Goal: Information Seeking & Learning: Learn about a topic

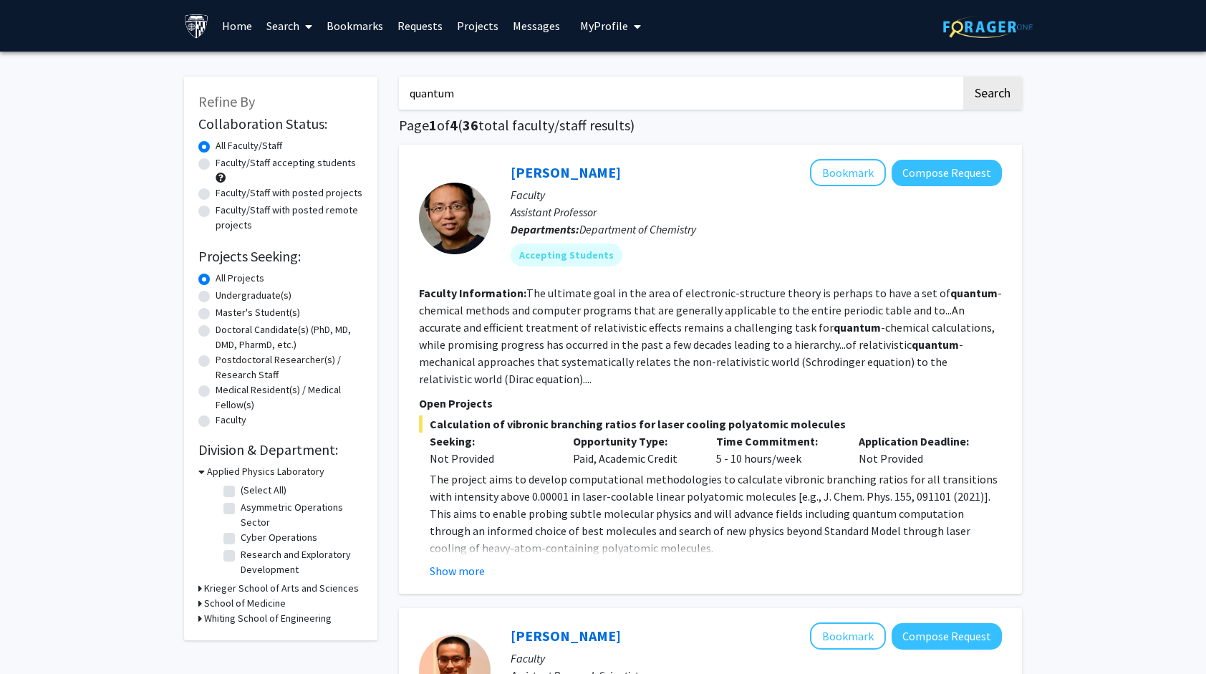
click at [201, 615] on icon at bounding box center [200, 618] width 4 height 15
click at [241, 636] on label "(Select All)" at bounding box center [264, 637] width 46 height 15
click at [241, 636] on input "(Select All)" at bounding box center [245, 634] width 9 height 9
checkbox input "true"
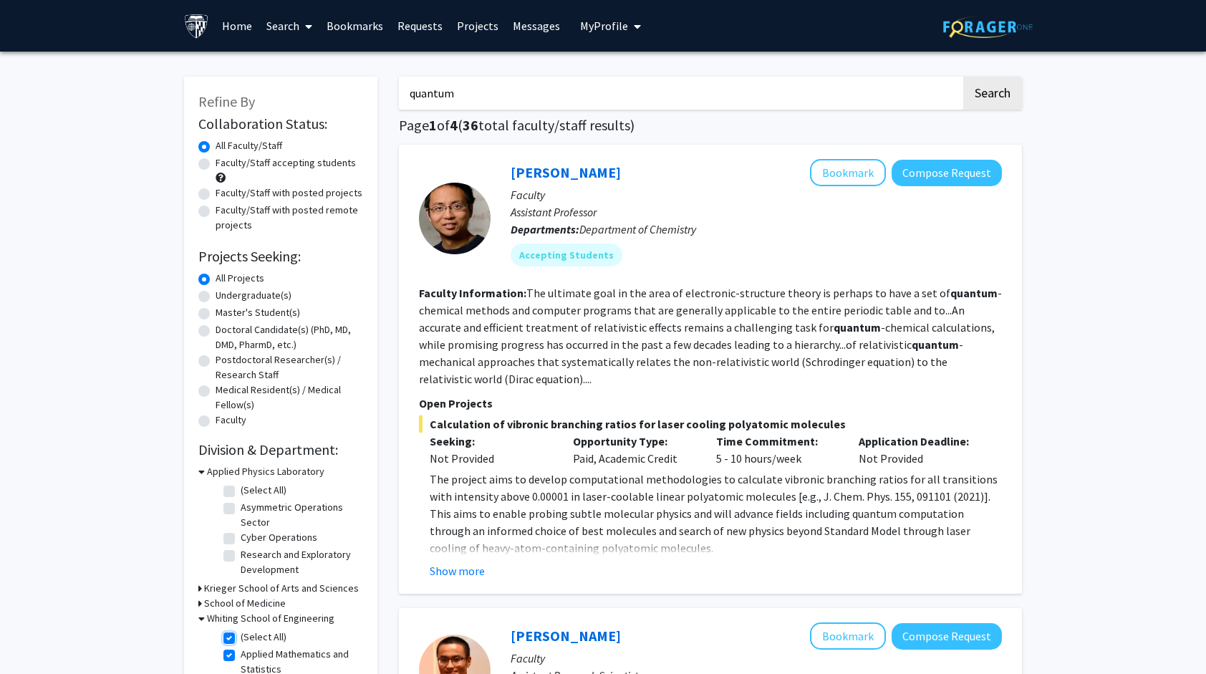
checkbox input "true"
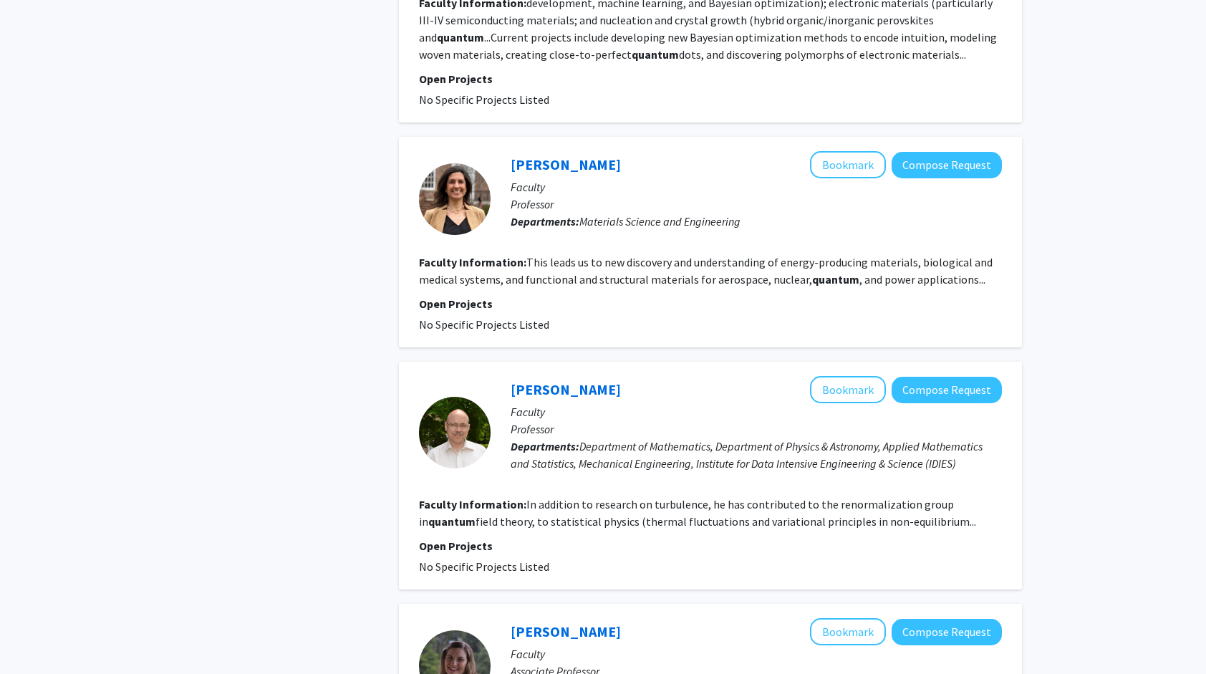
scroll to position [2162, 0]
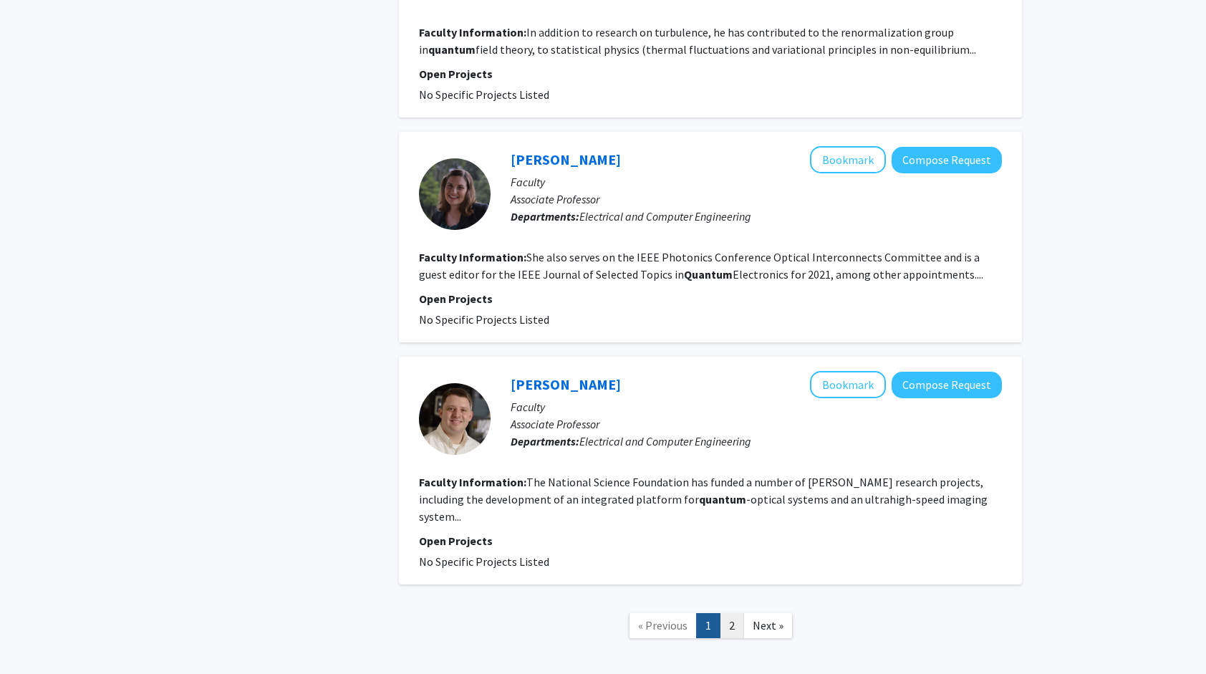
click at [734, 613] on link "2" at bounding box center [732, 625] width 24 height 25
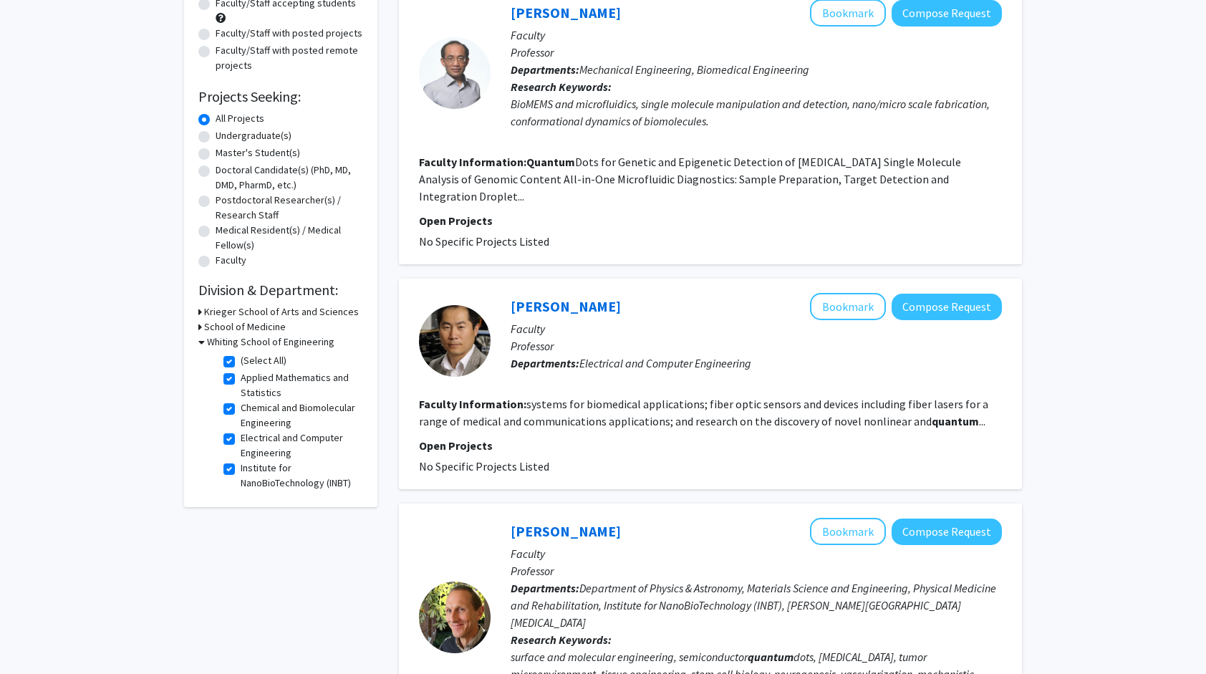
click at [241, 365] on label "(Select All)" at bounding box center [264, 360] width 46 height 15
click at [241, 362] on input "(Select All)" at bounding box center [245, 357] width 9 height 9
checkbox input "false"
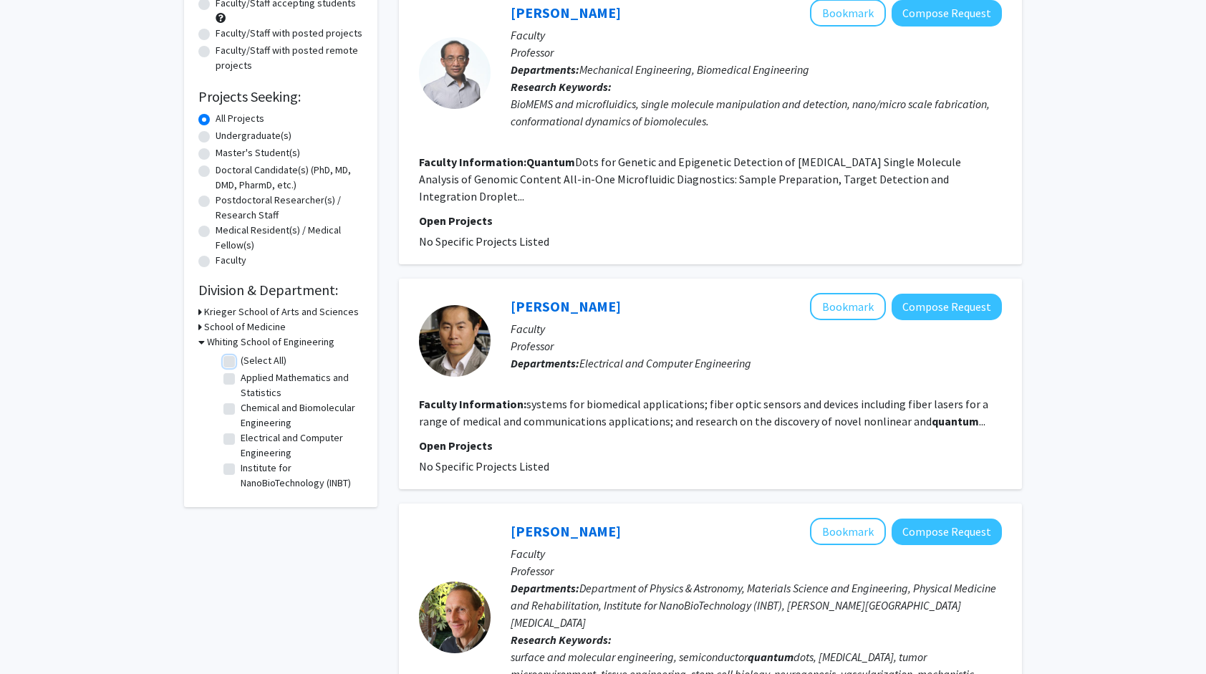
checkbox input "false"
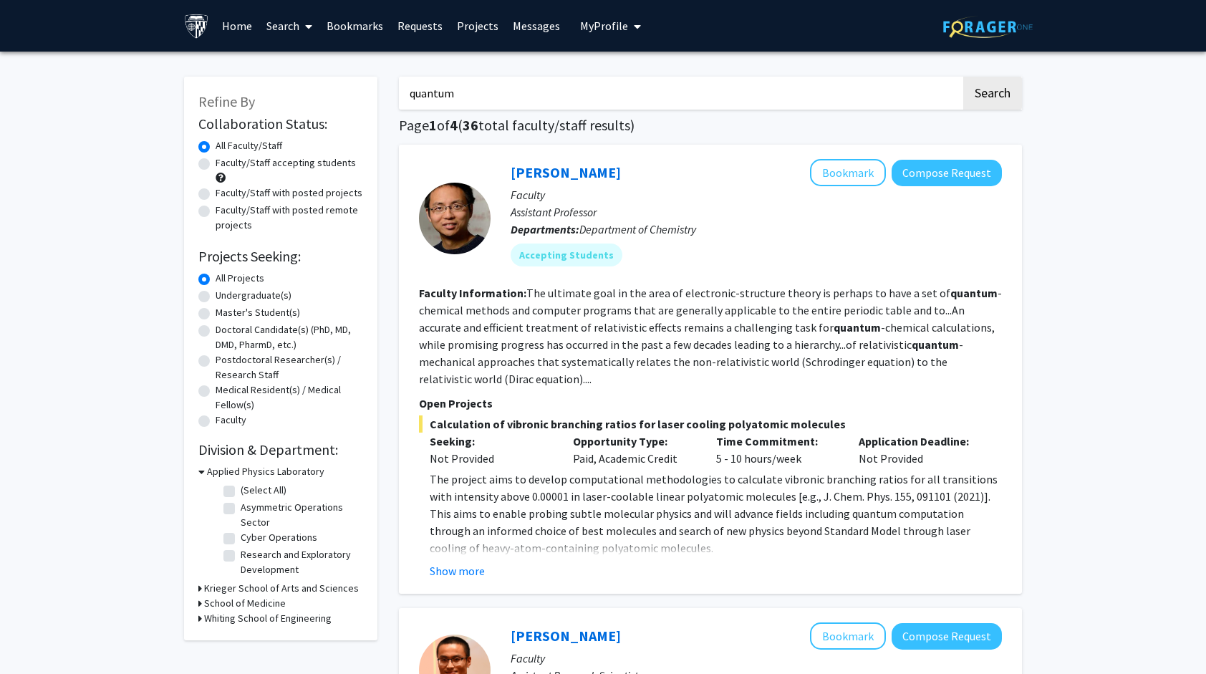
click at [208, 616] on h3 "Whiting School of Engineering" at bounding box center [268, 618] width 128 height 15
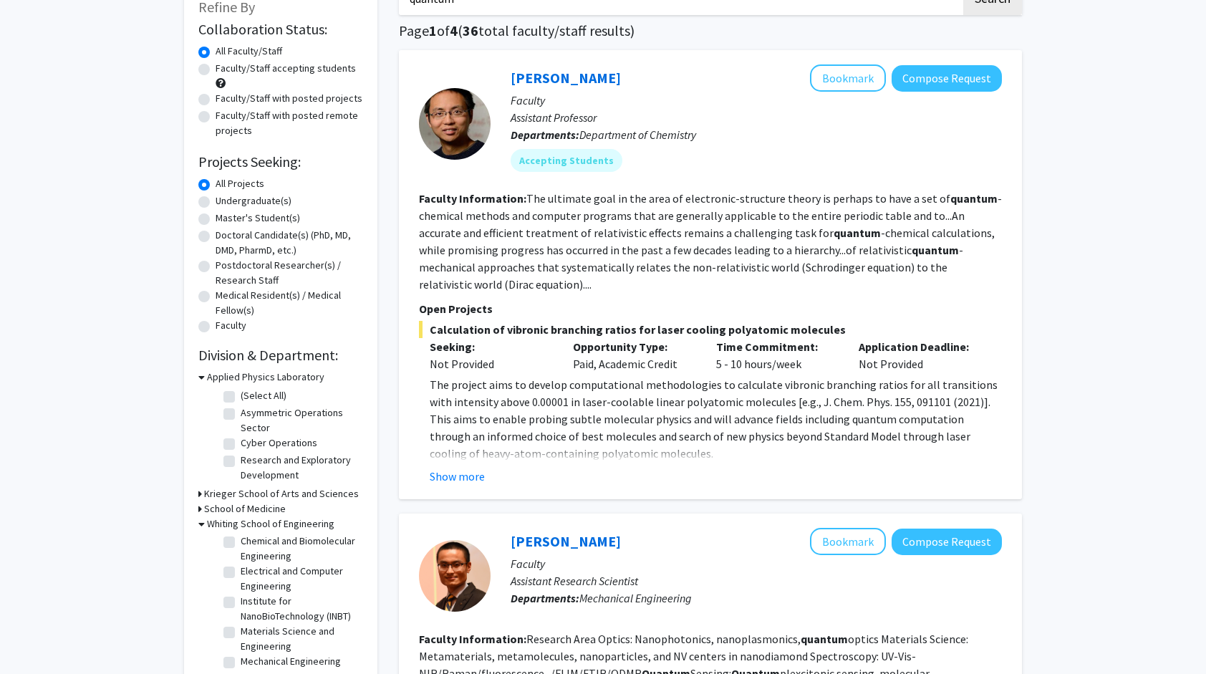
scroll to position [95, 0]
click at [241, 398] on label "(Select All)" at bounding box center [264, 395] width 46 height 15
click at [241, 397] on input "(Select All)" at bounding box center [245, 392] width 9 height 9
checkbox input "true"
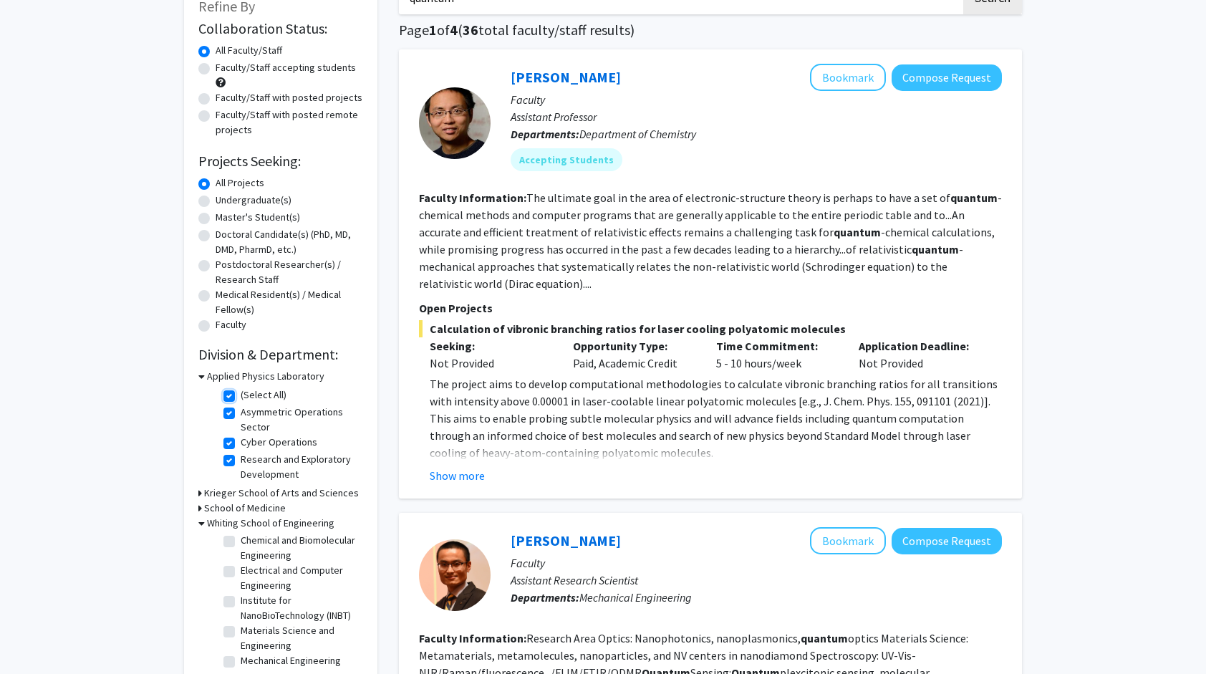
checkbox input "true"
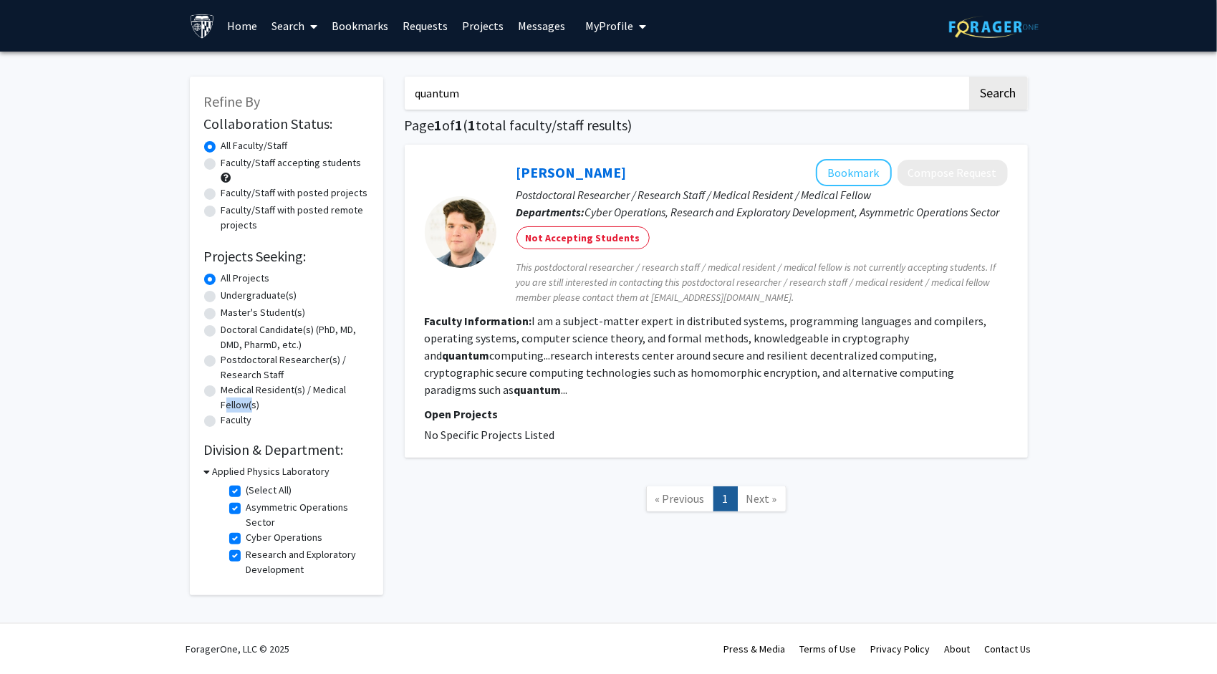
click at [231, 398] on label "Medical Resident(s) / Medical Fellow(s)" at bounding box center [295, 398] width 148 height 30
click at [231, 392] on input "Medical Resident(s) / Medical Fellow(s)" at bounding box center [225, 387] width 9 height 9
radio input "true"
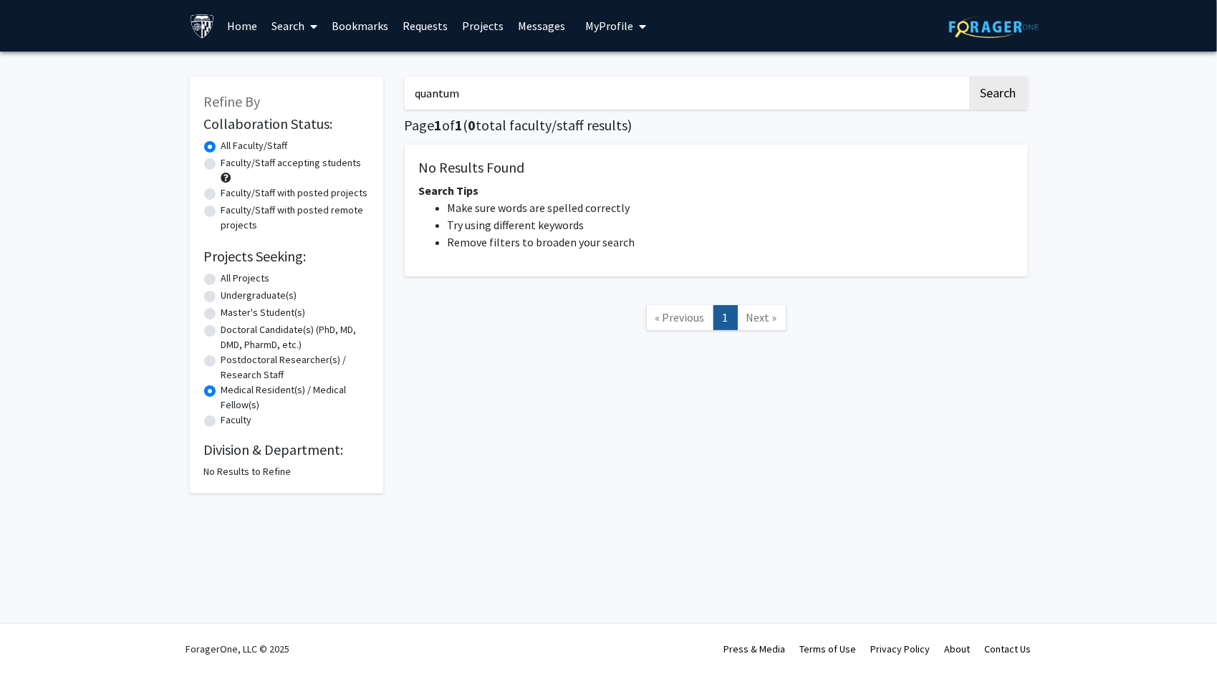
drag, startPoint x: 231, startPoint y: 398, endPoint x: 236, endPoint y: 445, distance: 46.8
click at [236, 445] on h2 "Division & Department:" at bounding box center [286, 449] width 165 height 17
click at [221, 284] on label "All Projects" at bounding box center [245, 278] width 49 height 15
click at [221, 280] on input "All Projects" at bounding box center [225, 275] width 9 height 9
radio input "true"
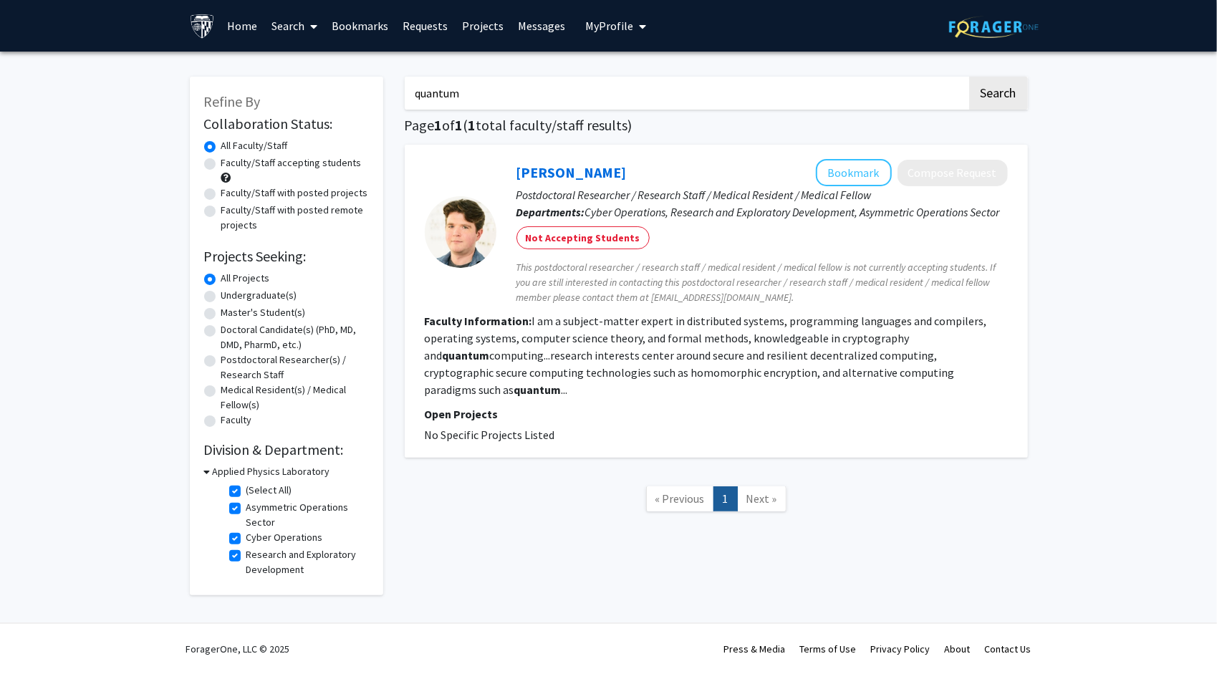
click at [246, 490] on label "(Select All)" at bounding box center [269, 490] width 46 height 15
click at [246, 490] on input "(Select All)" at bounding box center [250, 487] width 9 height 9
checkbox input "false"
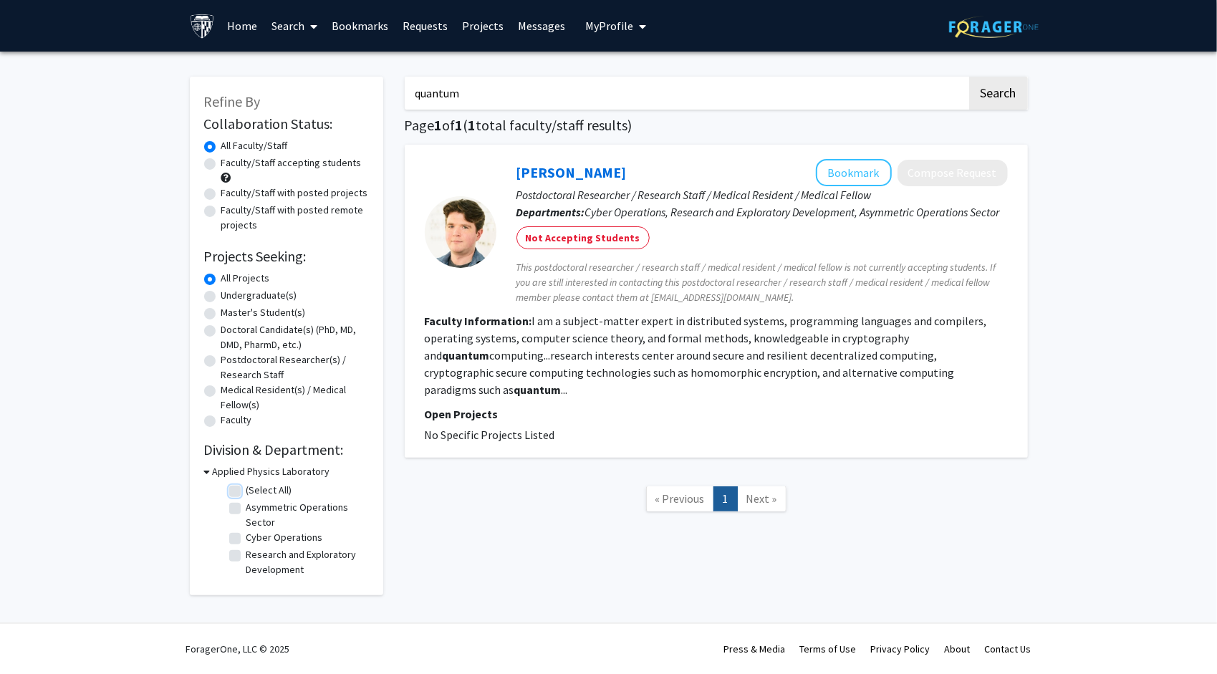
checkbox input "false"
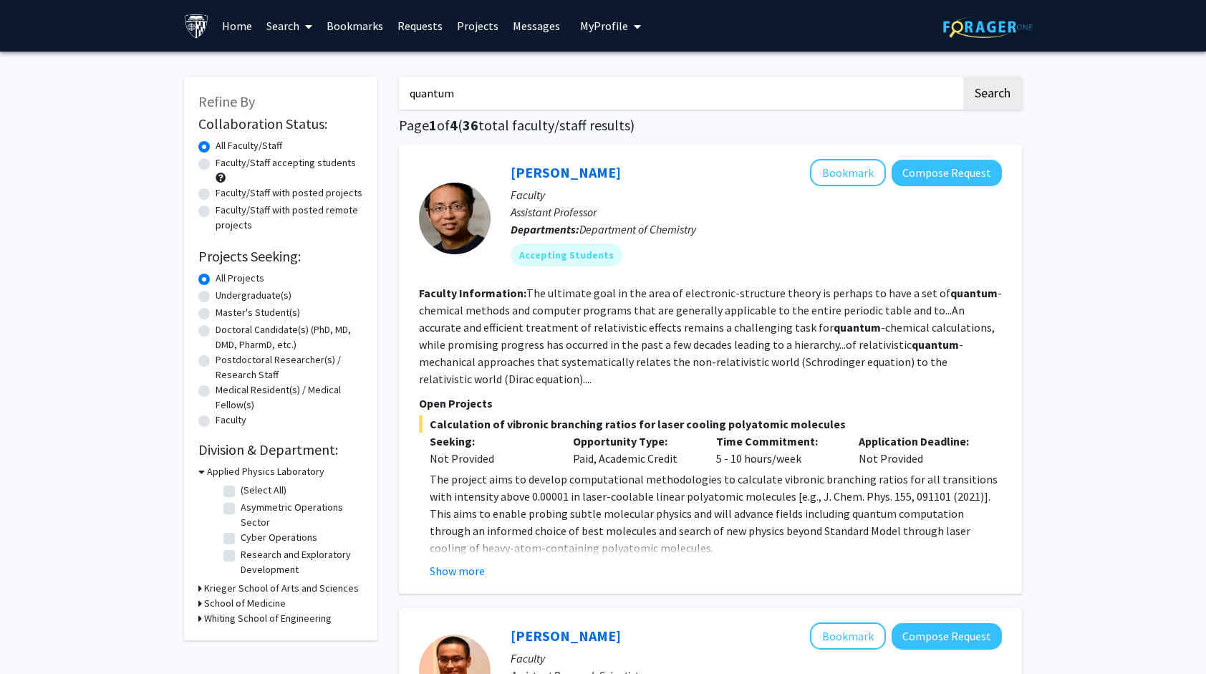
click at [230, 617] on h3 "Whiting School of Engineering" at bounding box center [268, 618] width 128 height 15
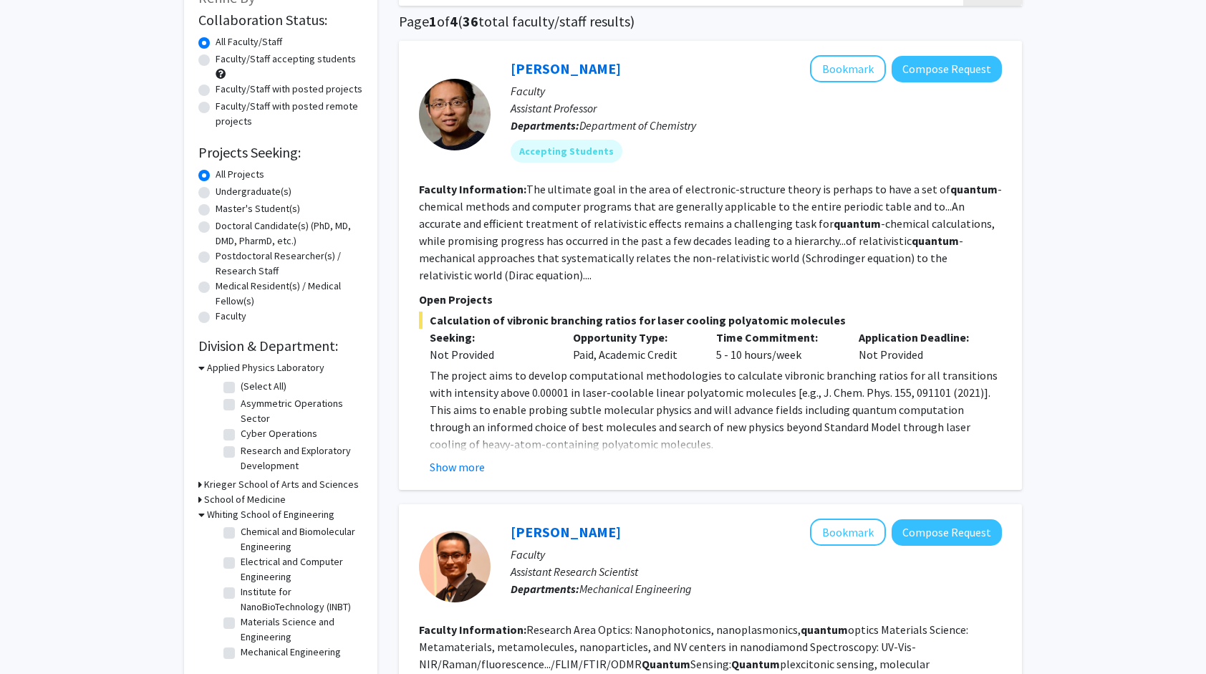
scroll to position [108, 0]
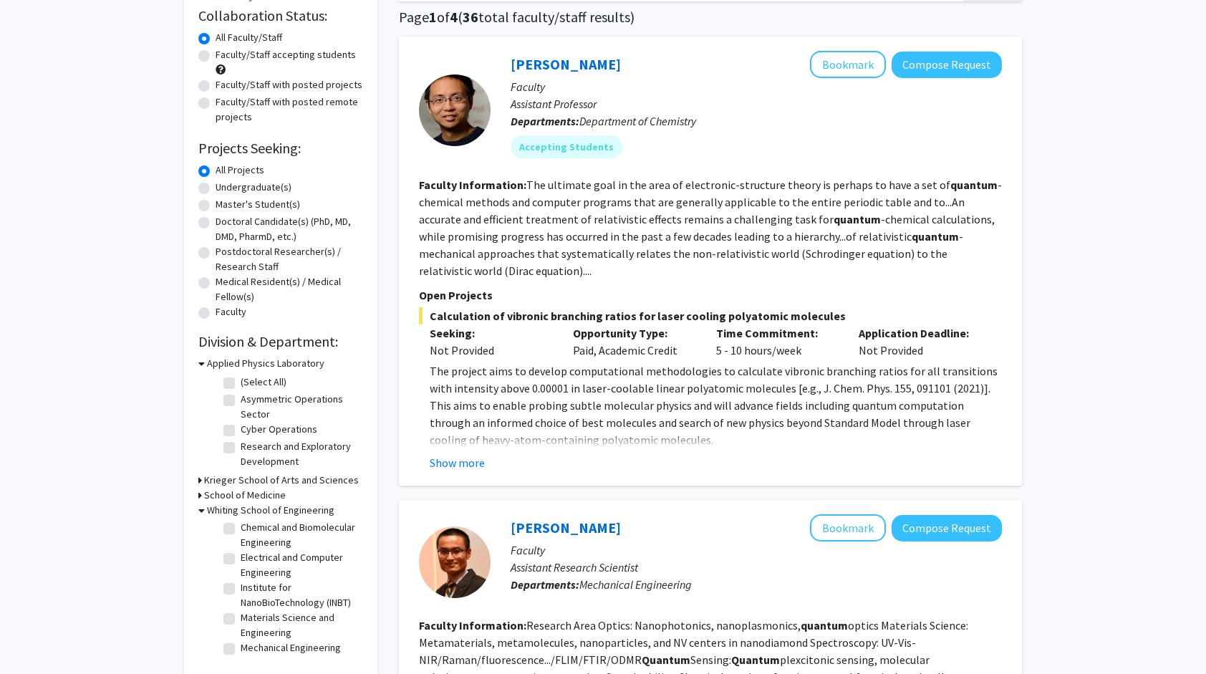
click at [241, 649] on label "Mechanical Engineering" at bounding box center [291, 647] width 100 height 15
click at [241, 649] on input "Mechanical Engineering" at bounding box center [245, 644] width 9 height 9
checkbox input "true"
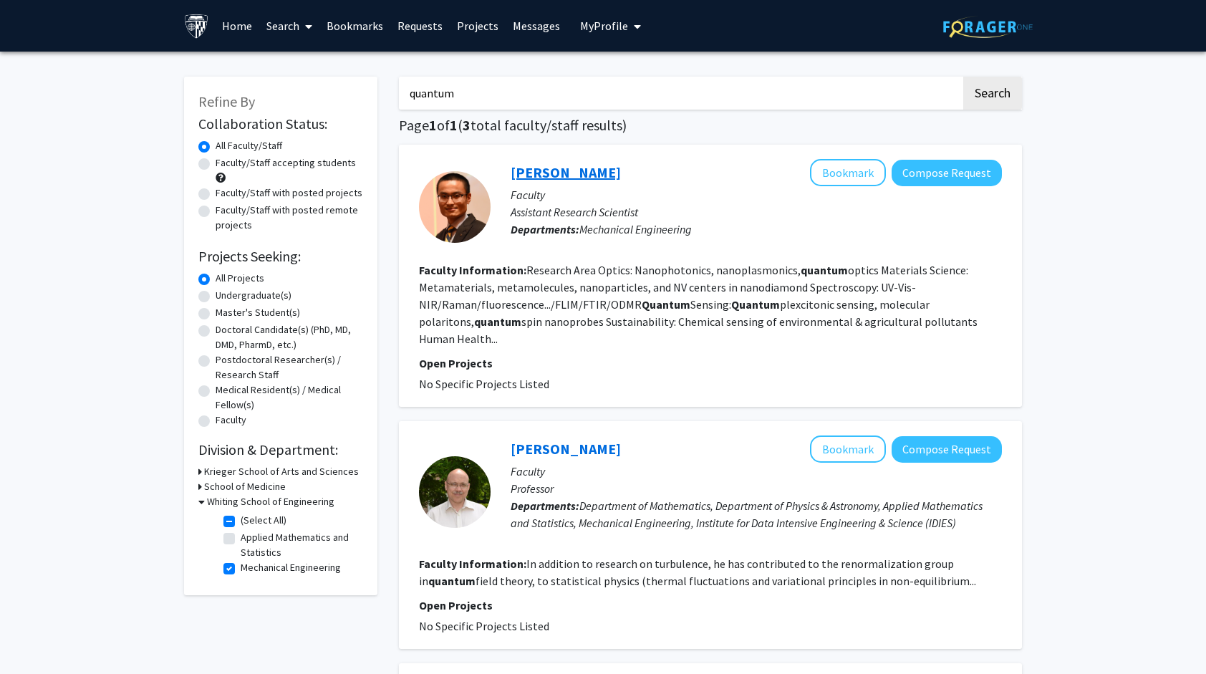
click at [563, 165] on link "[PERSON_NAME]" at bounding box center [566, 172] width 110 height 18
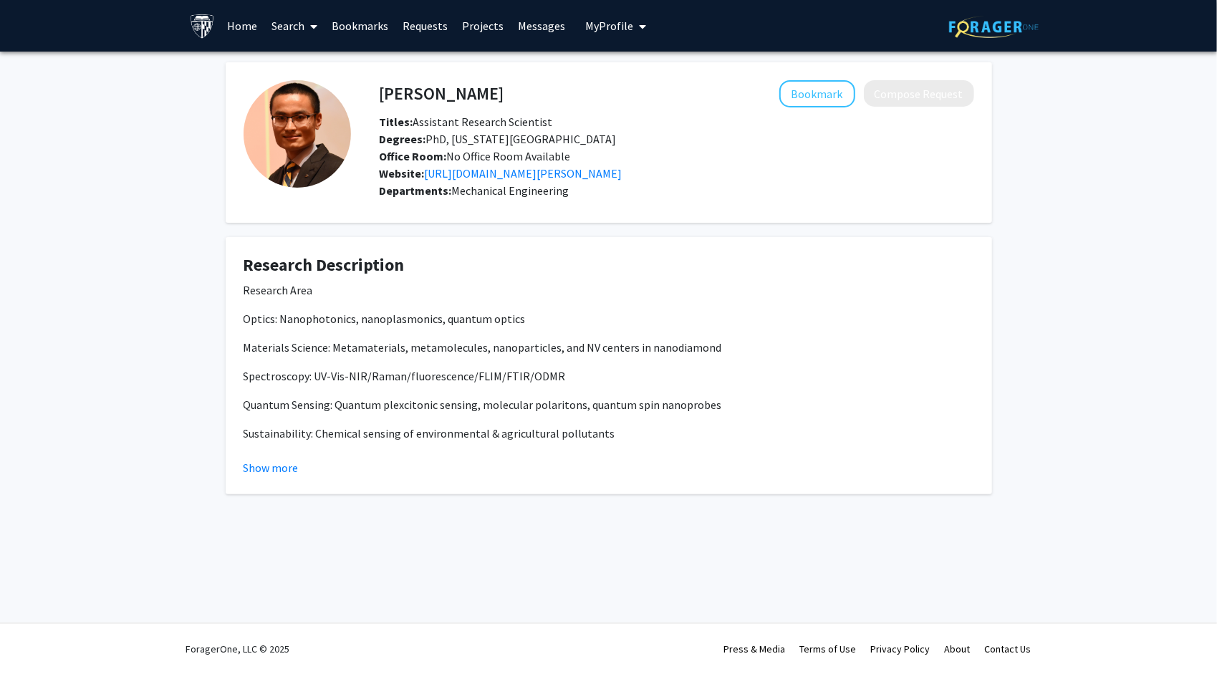
click at [298, 463] on div "Show more" at bounding box center [609, 467] width 731 height 17
click at [292, 464] on button "Show more" at bounding box center [271, 467] width 55 height 17
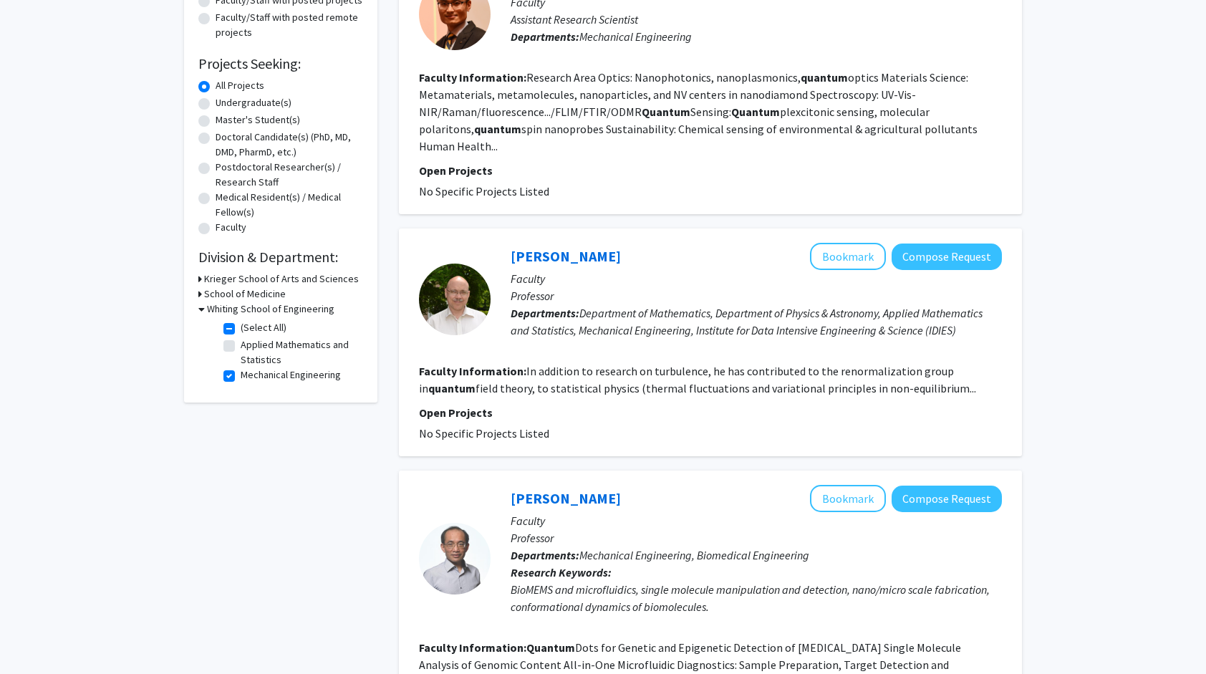
scroll to position [193, 0]
click at [554, 246] on link "[PERSON_NAME]" at bounding box center [566, 255] width 110 height 18
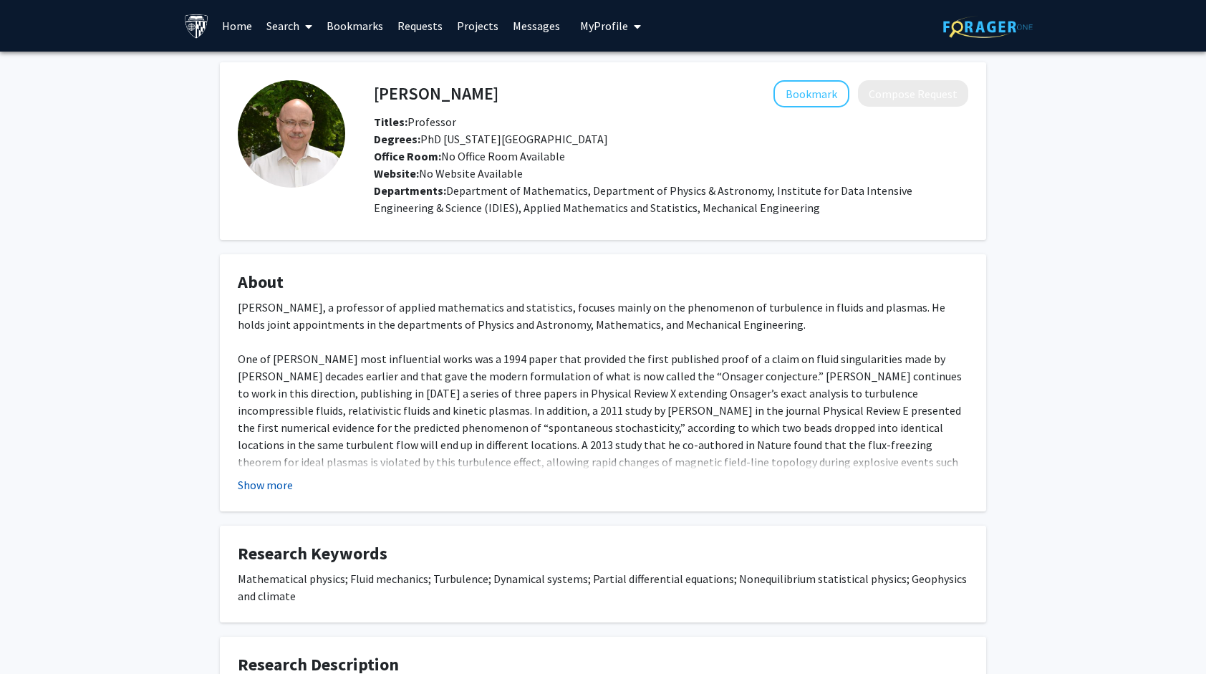
click at [275, 486] on button "Show more" at bounding box center [265, 484] width 55 height 17
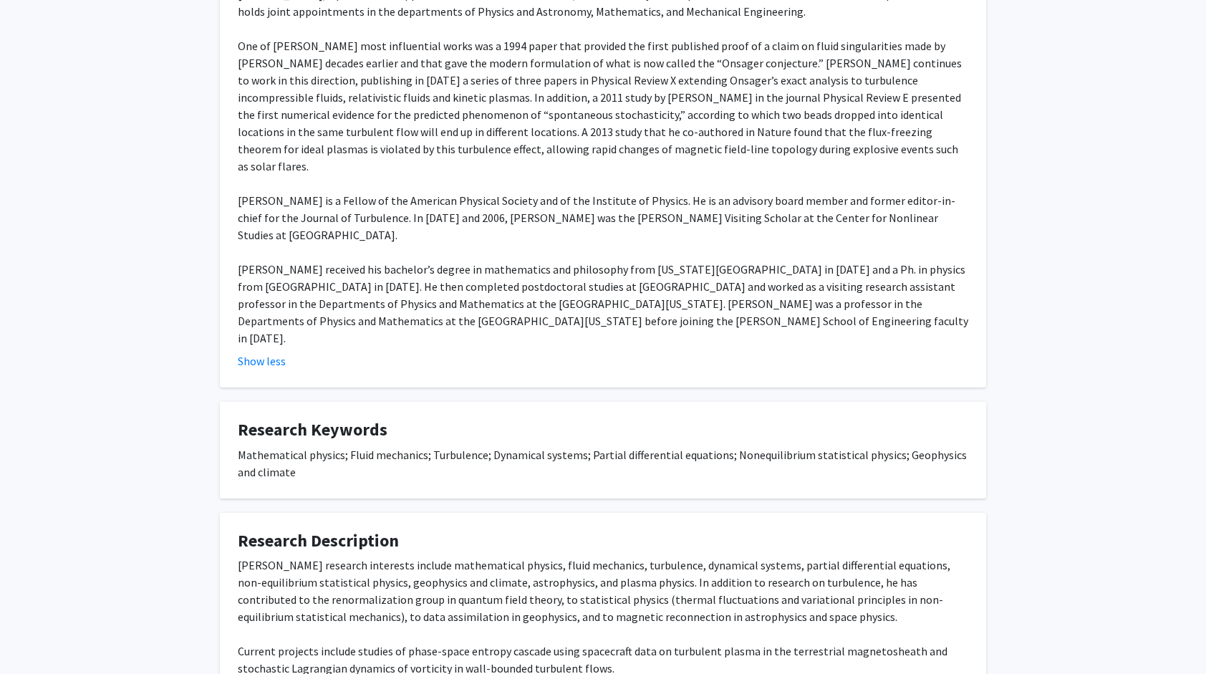
scroll to position [389, 0]
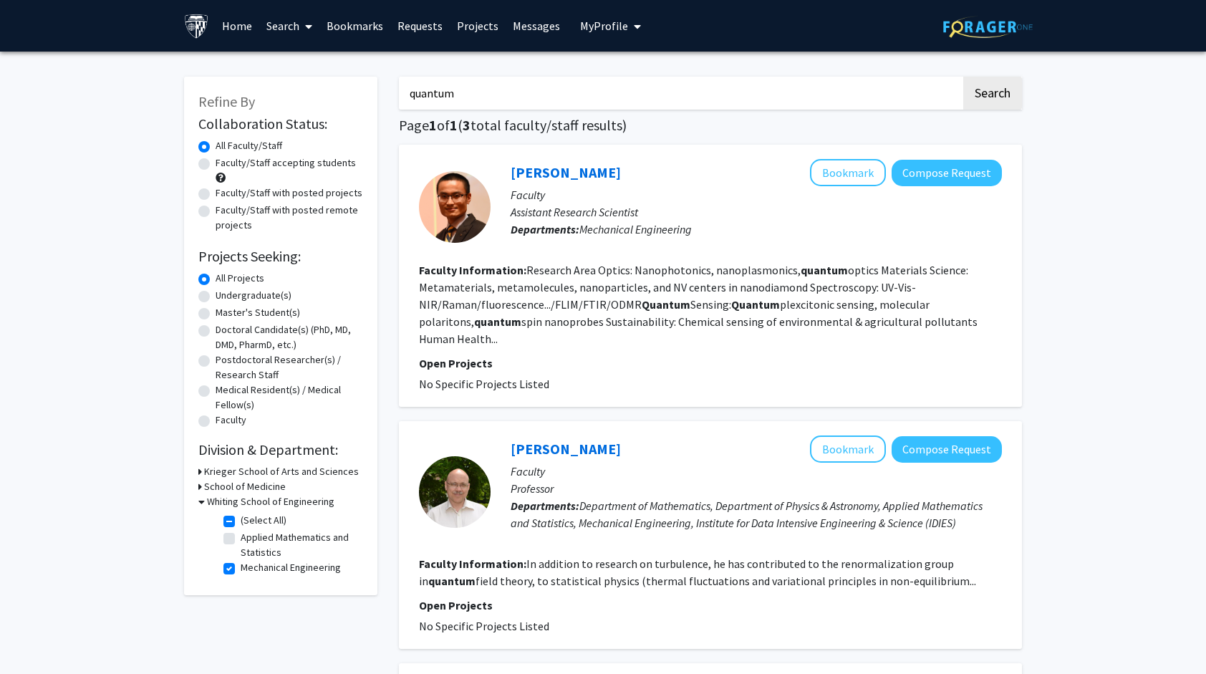
click at [216, 158] on label "Faculty/Staff accepting students" at bounding box center [286, 162] width 140 height 15
click at [216, 158] on input "Faculty/Staff accepting students" at bounding box center [220, 159] width 9 height 9
radio input "true"
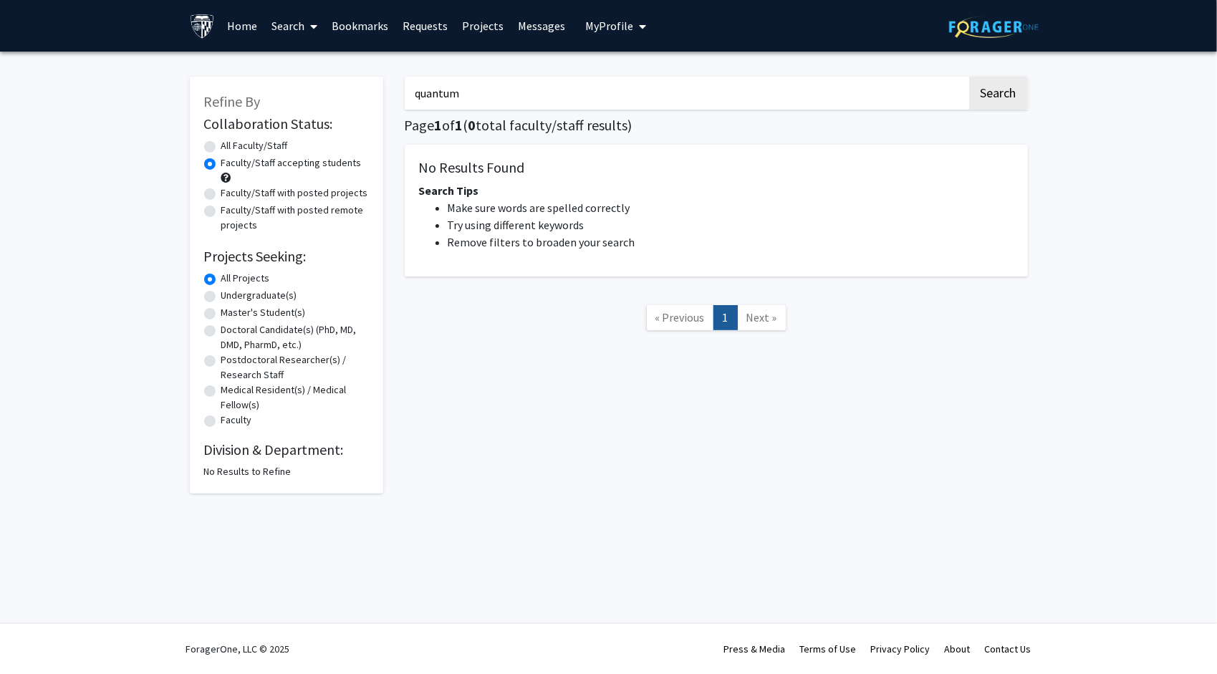
click at [221, 149] on label "All Faculty/Staff" at bounding box center [254, 145] width 67 height 15
click at [221, 148] on input "All Faculty/Staff" at bounding box center [225, 142] width 9 height 9
radio input "true"
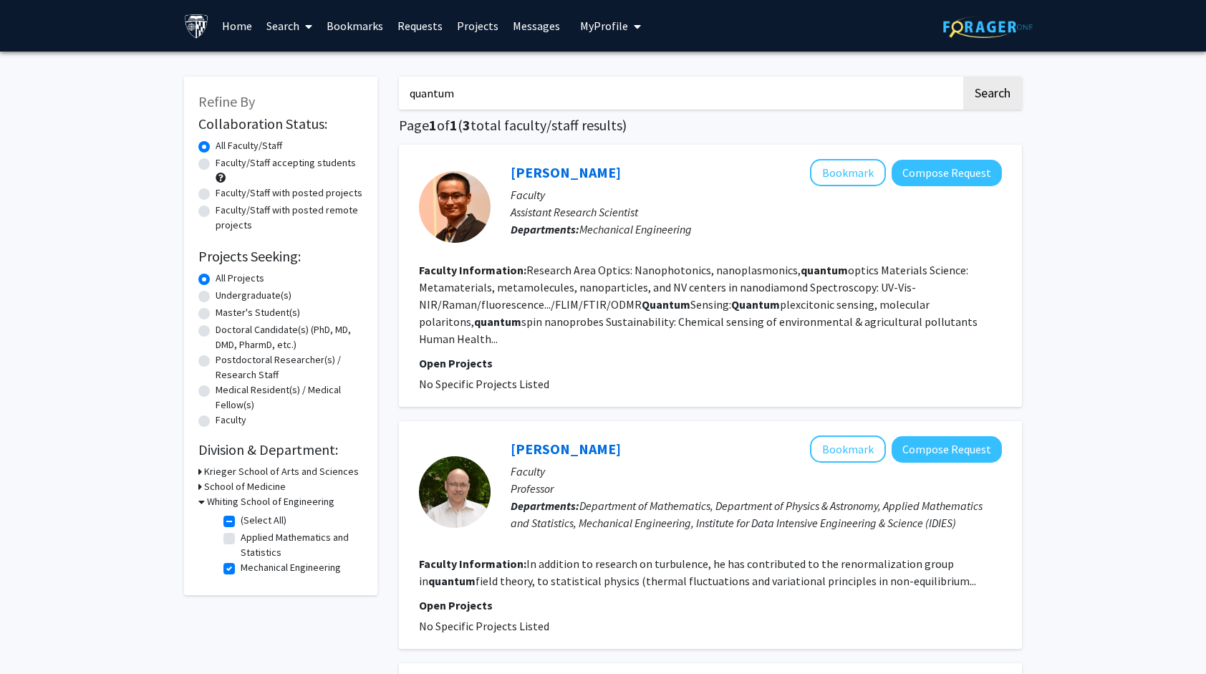
drag, startPoint x: 488, startPoint y: 102, endPoint x: 400, endPoint y: 89, distance: 88.4
click at [400, 89] on input "quantum" at bounding box center [680, 93] width 562 height 33
type input "computer"
click at [984, 87] on button "Search" at bounding box center [992, 93] width 59 height 33
checkbox input "false"
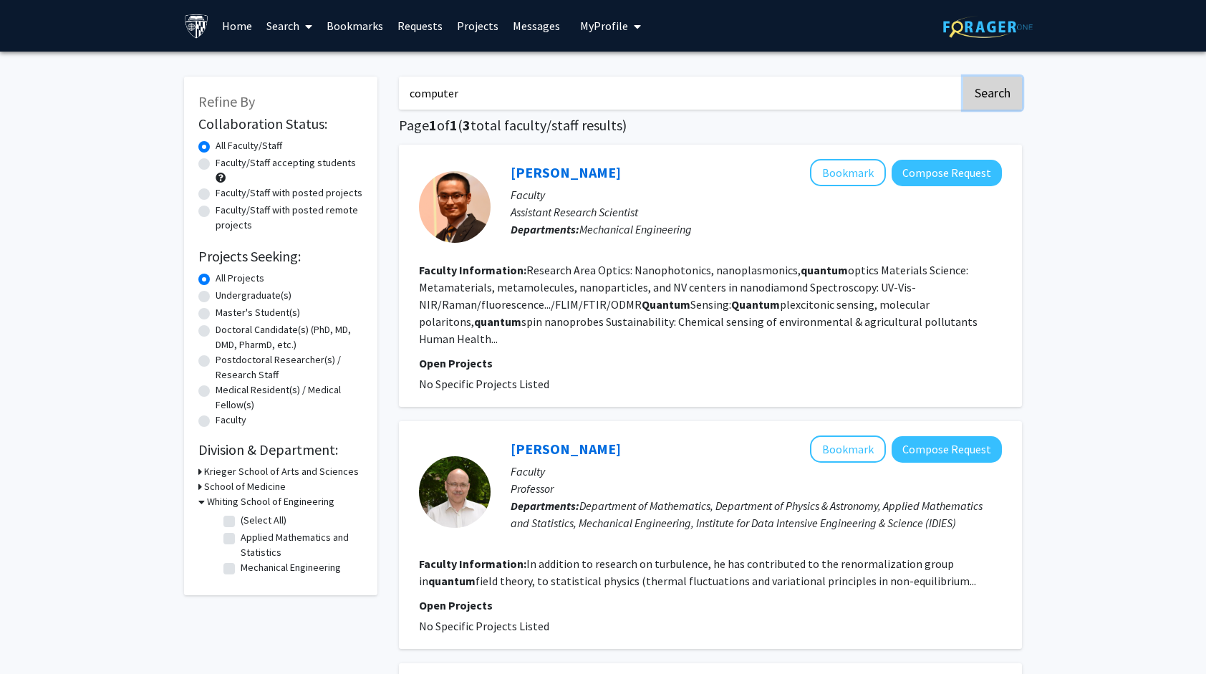
checkbox input "false"
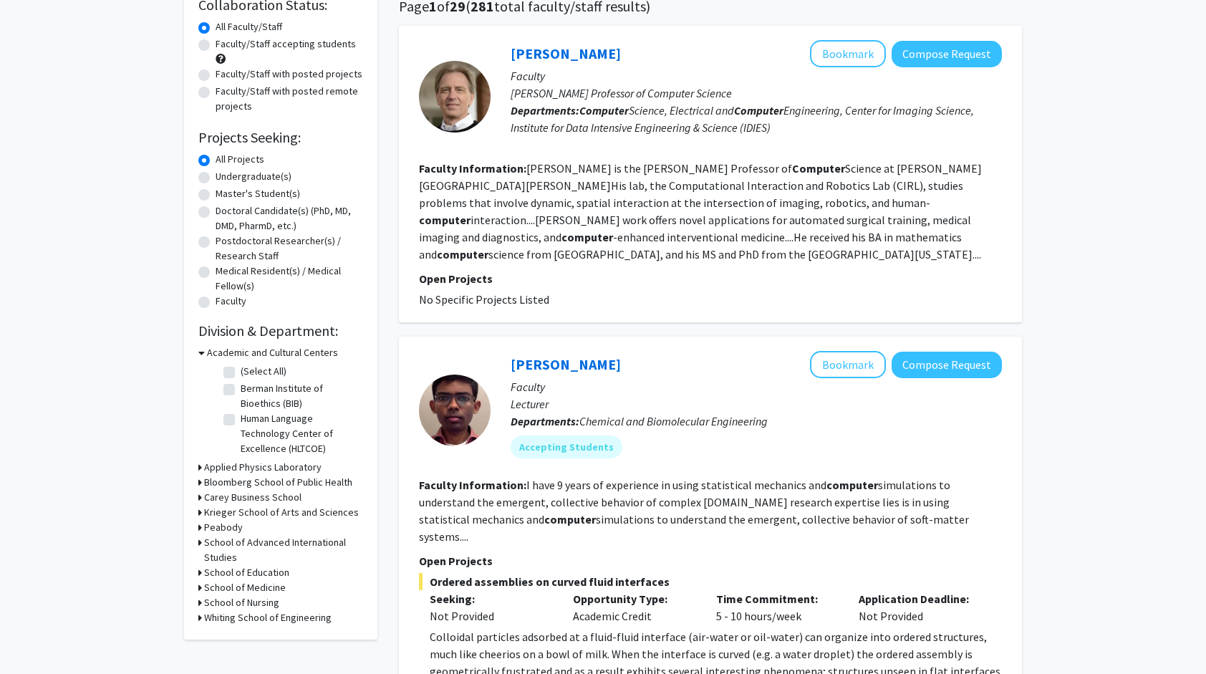
scroll to position [120, 0]
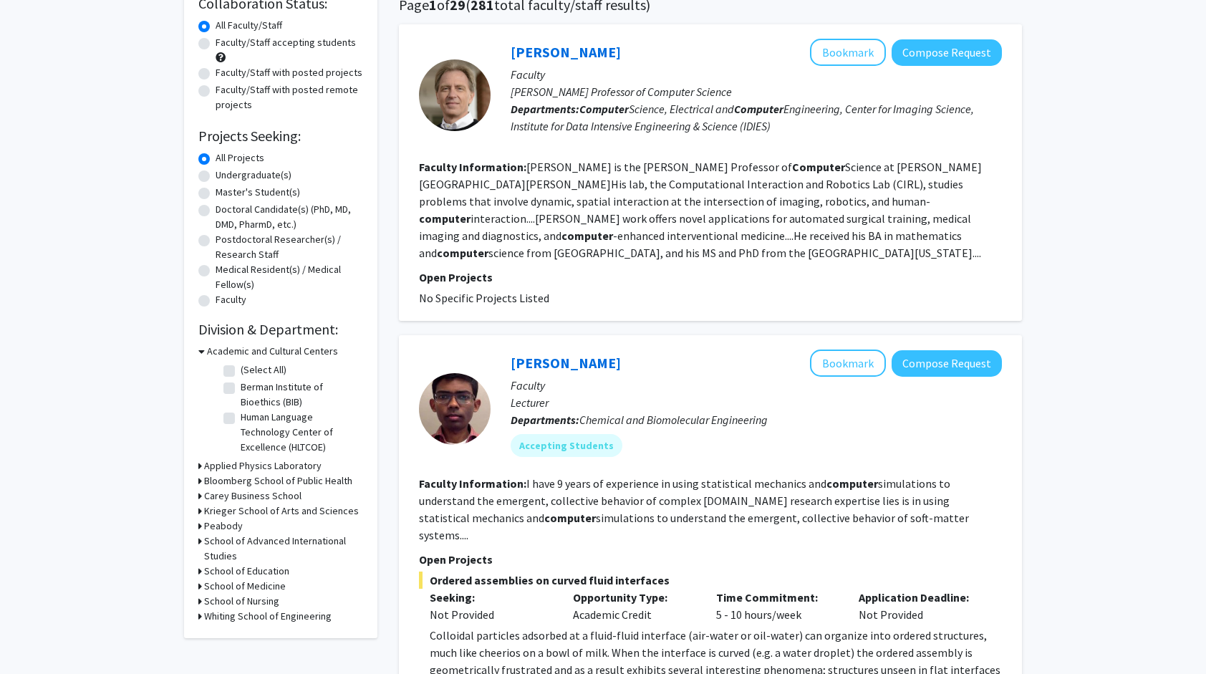
click at [204, 616] on h3 "Whiting School of Engineering" at bounding box center [268, 616] width 128 height 15
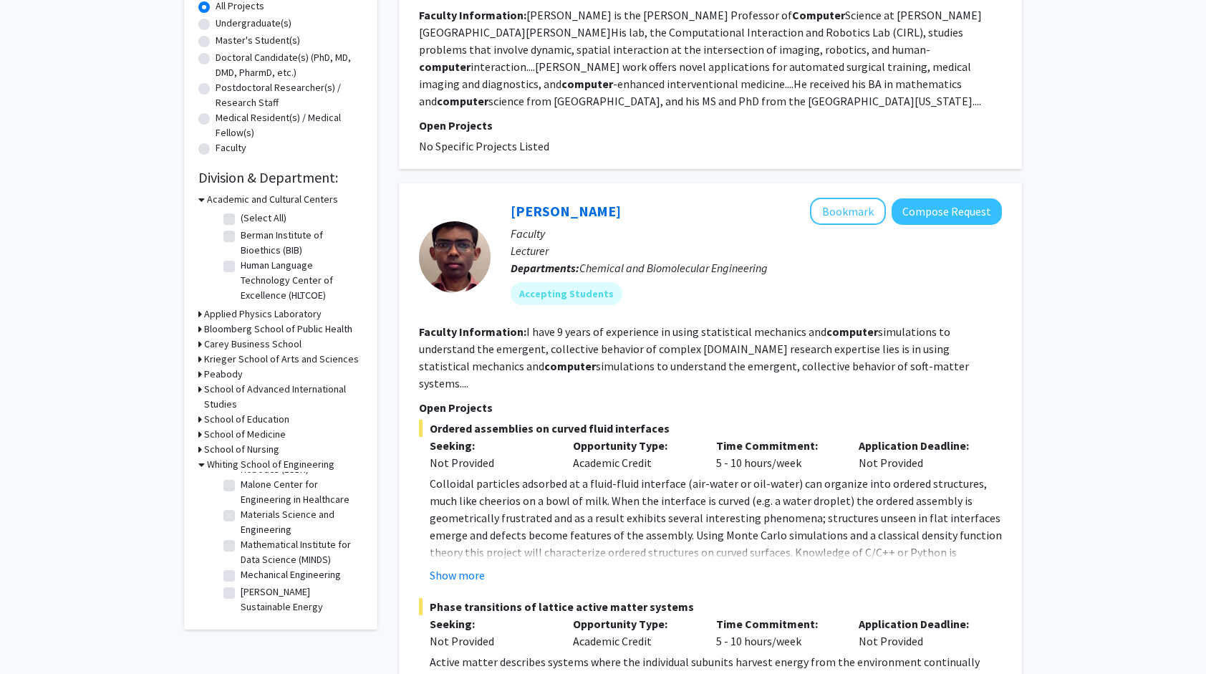
scroll to position [596, 0]
click at [241, 557] on label "Mechanical Engineering" at bounding box center [291, 556] width 100 height 15
click at [241, 557] on input "Mechanical Engineering" at bounding box center [245, 553] width 9 height 9
checkbox input "true"
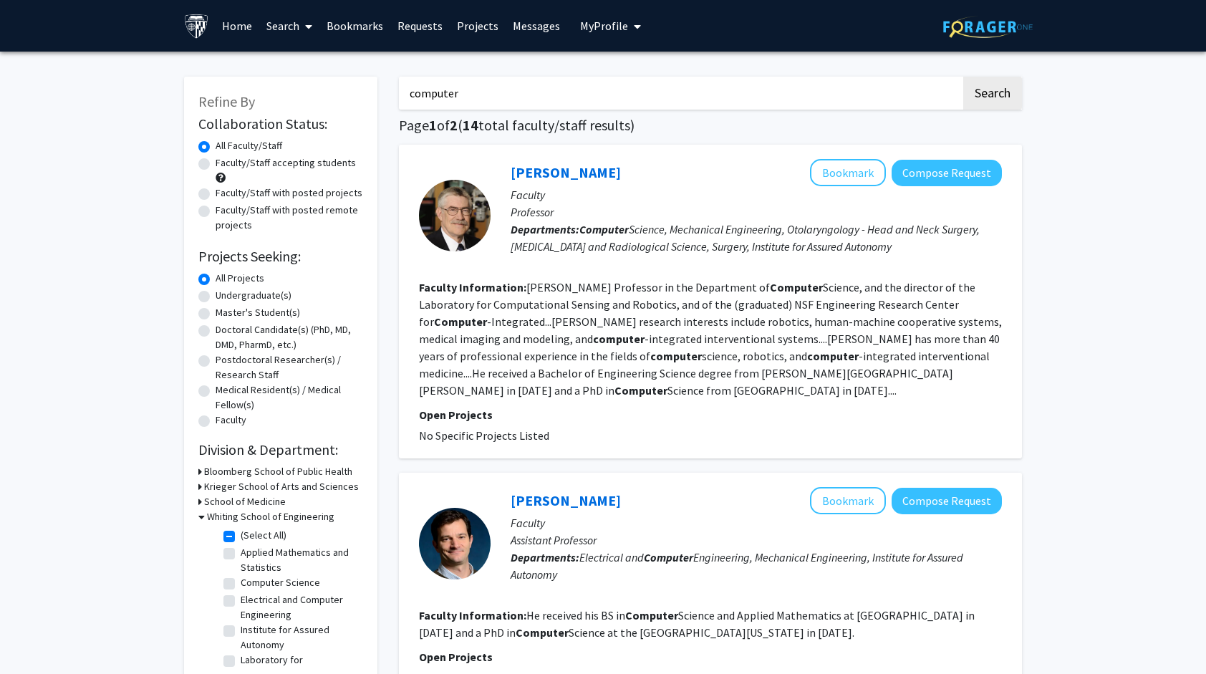
drag, startPoint x: 486, startPoint y: 94, endPoint x: 410, endPoint y: 73, distance: 78.0
type input "qua"
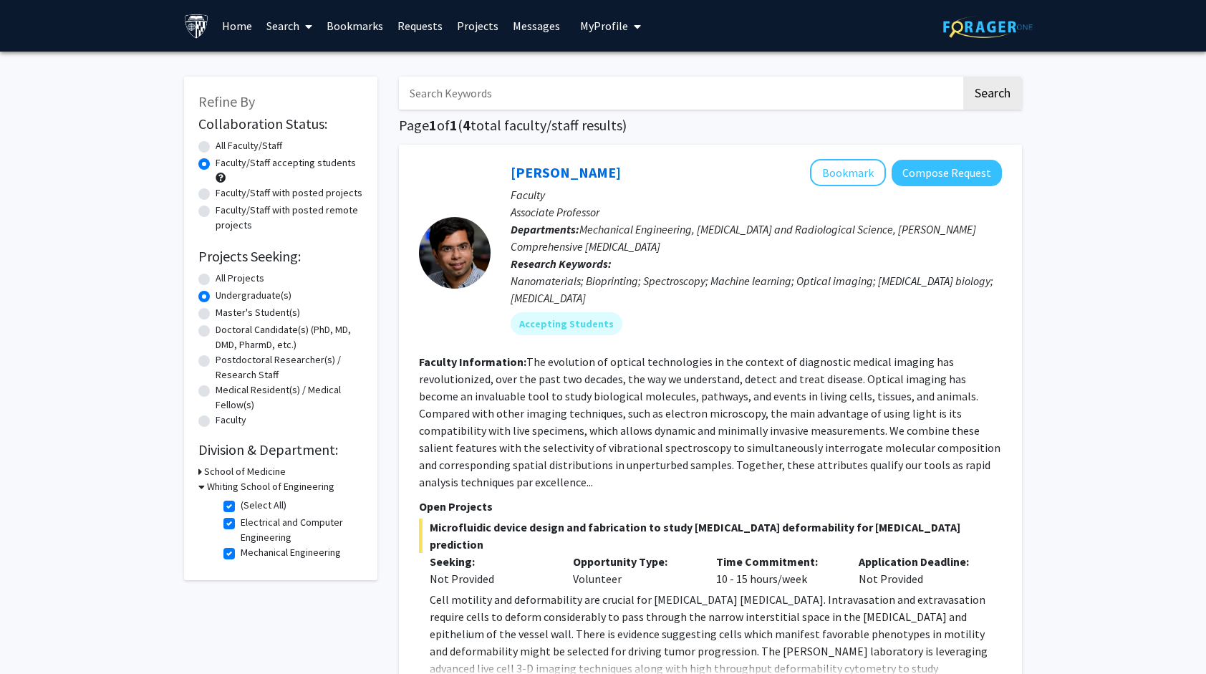
click at [216, 278] on label "All Projects" at bounding box center [240, 278] width 49 height 15
click at [216, 278] on input "All Projects" at bounding box center [220, 275] width 9 height 9
radio input "true"
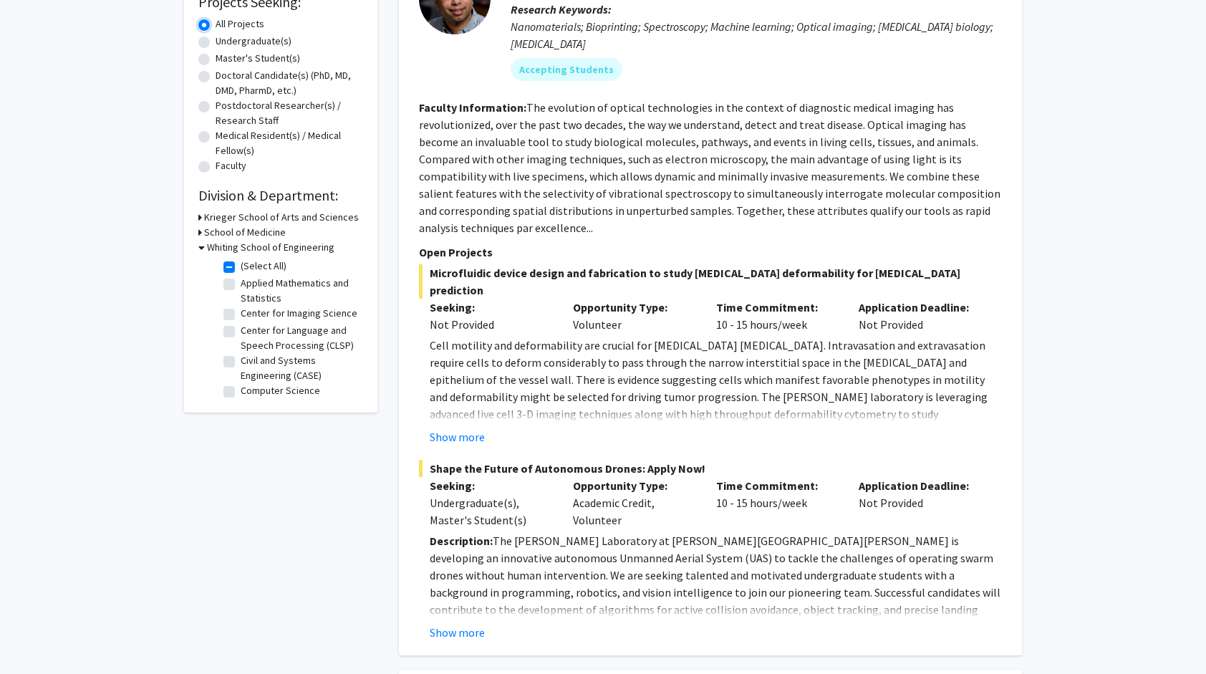
scroll to position [558, 0]
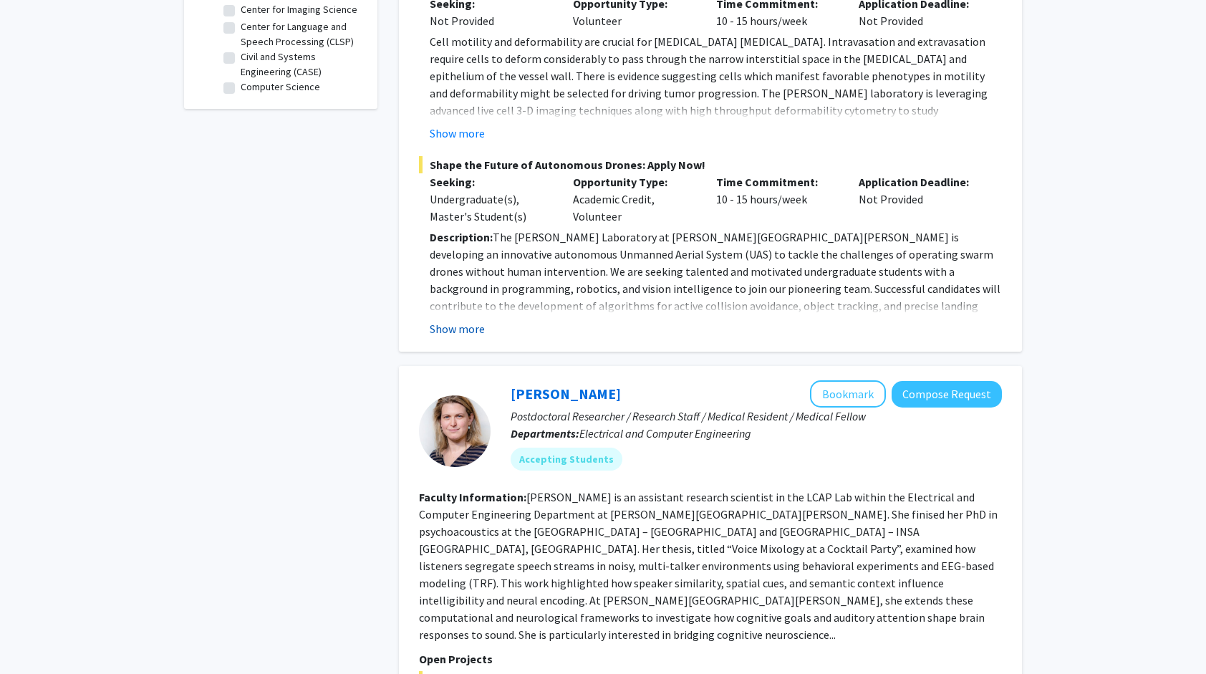
click at [473, 320] on button "Show more" at bounding box center [457, 328] width 55 height 17
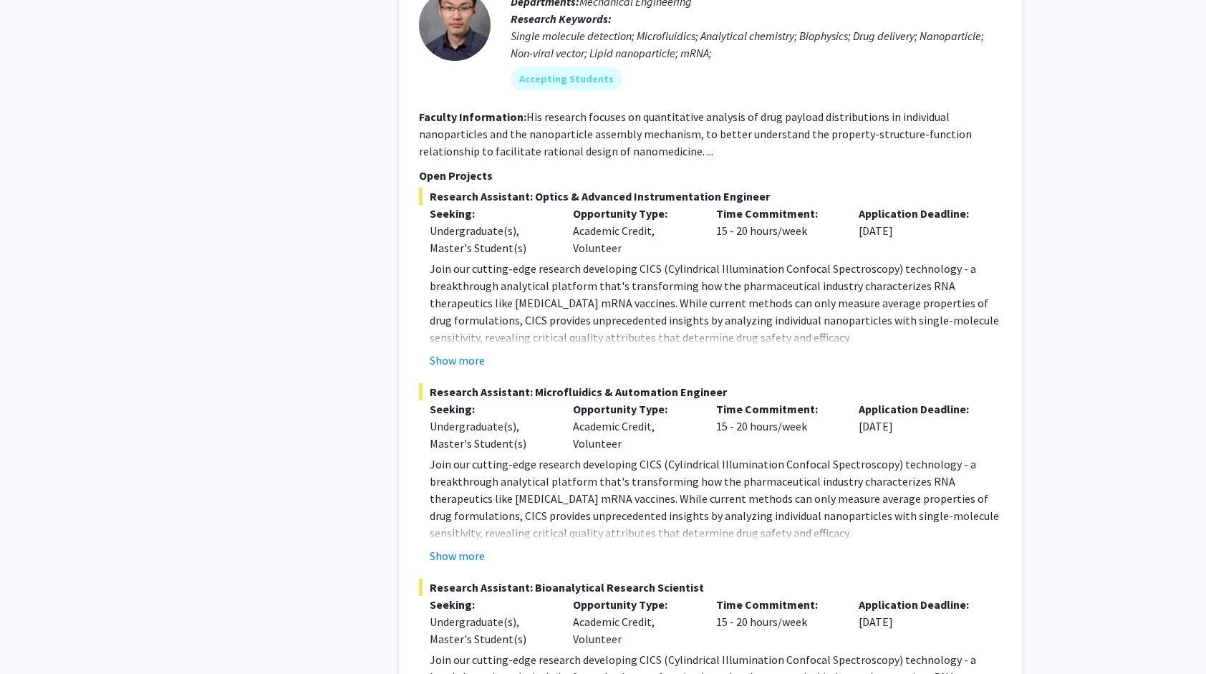
scroll to position [2461, 0]
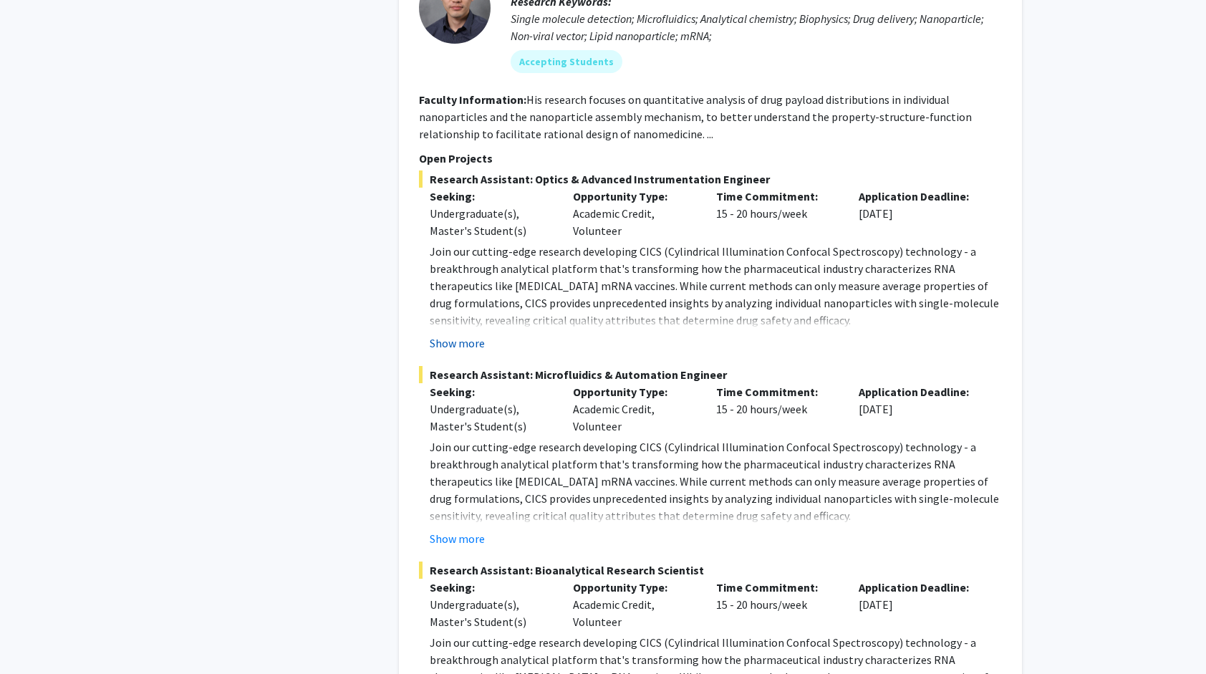
click at [461, 335] on button "Show more" at bounding box center [457, 343] width 55 height 17
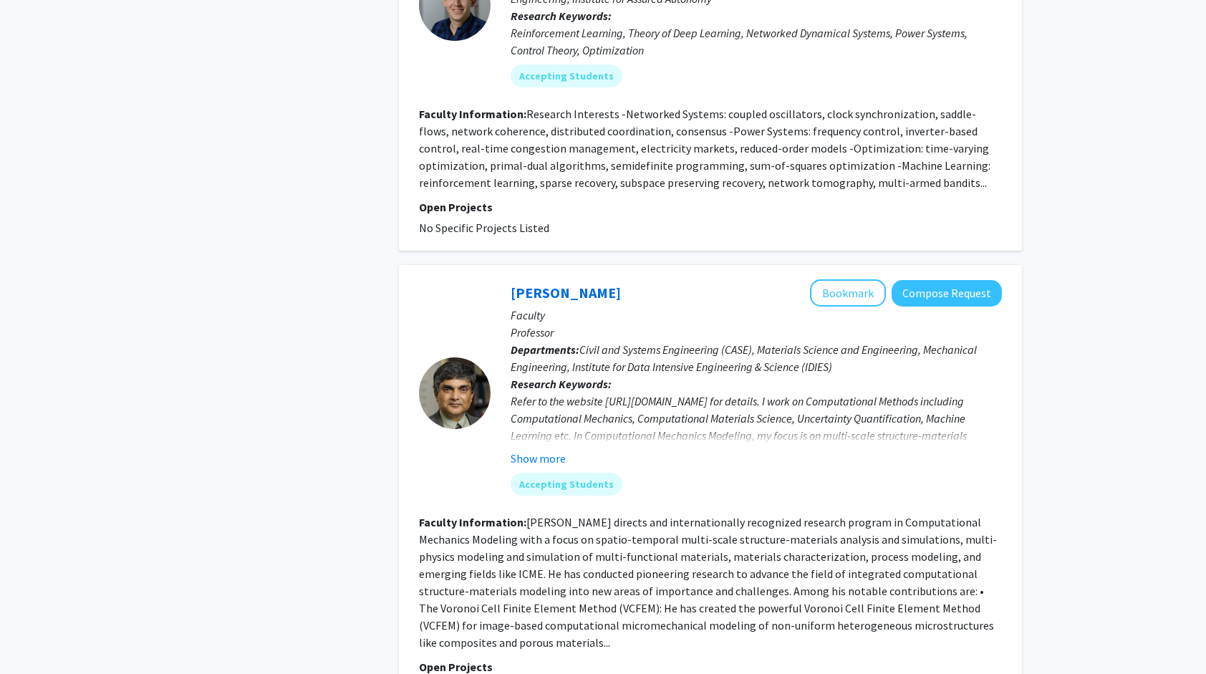
scroll to position [5605, 0]
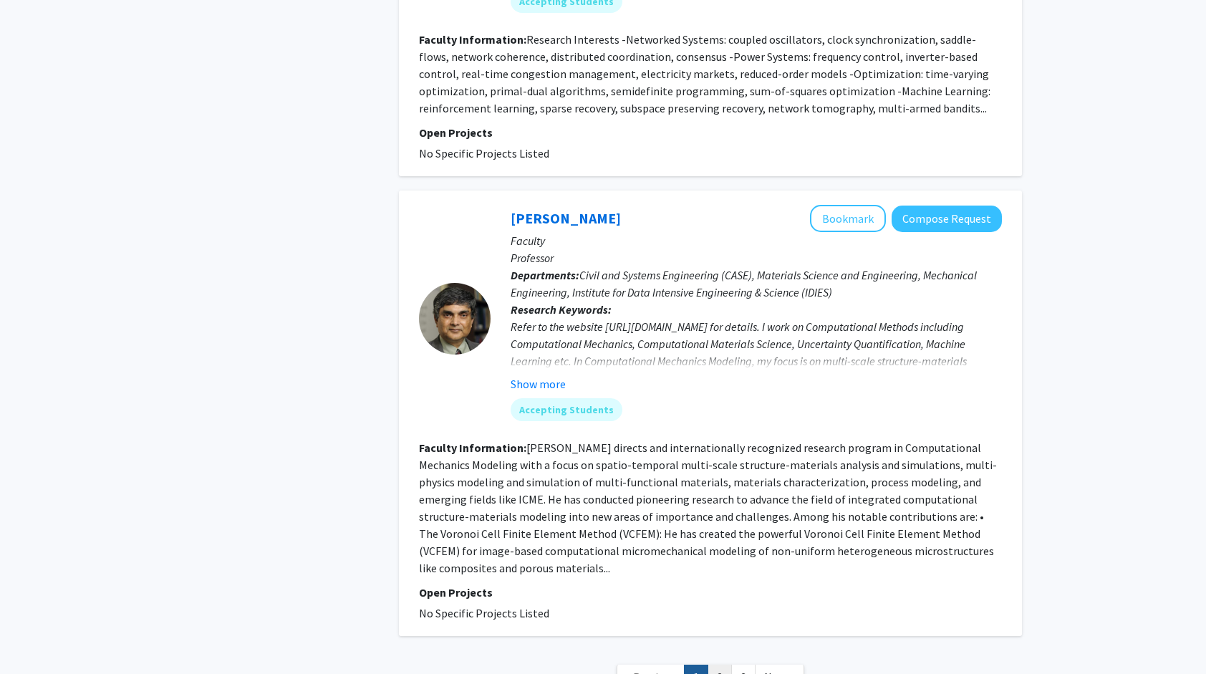
click at [711, 665] on link "2" at bounding box center [720, 677] width 24 height 25
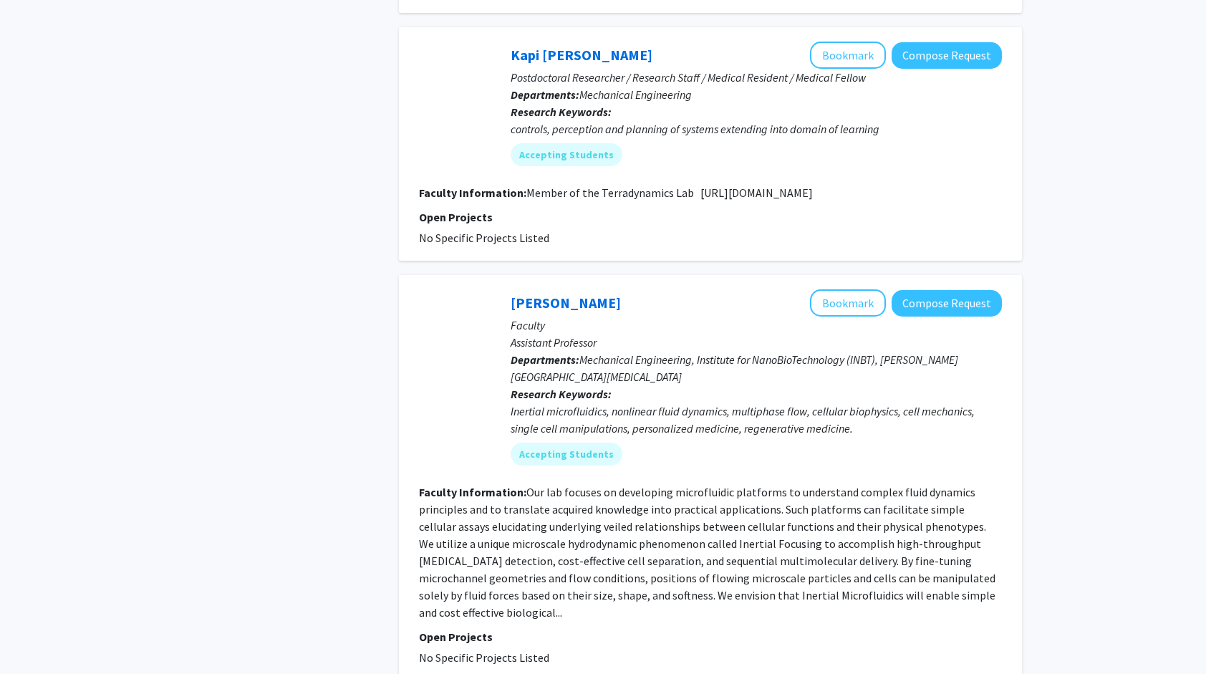
scroll to position [3341, 0]
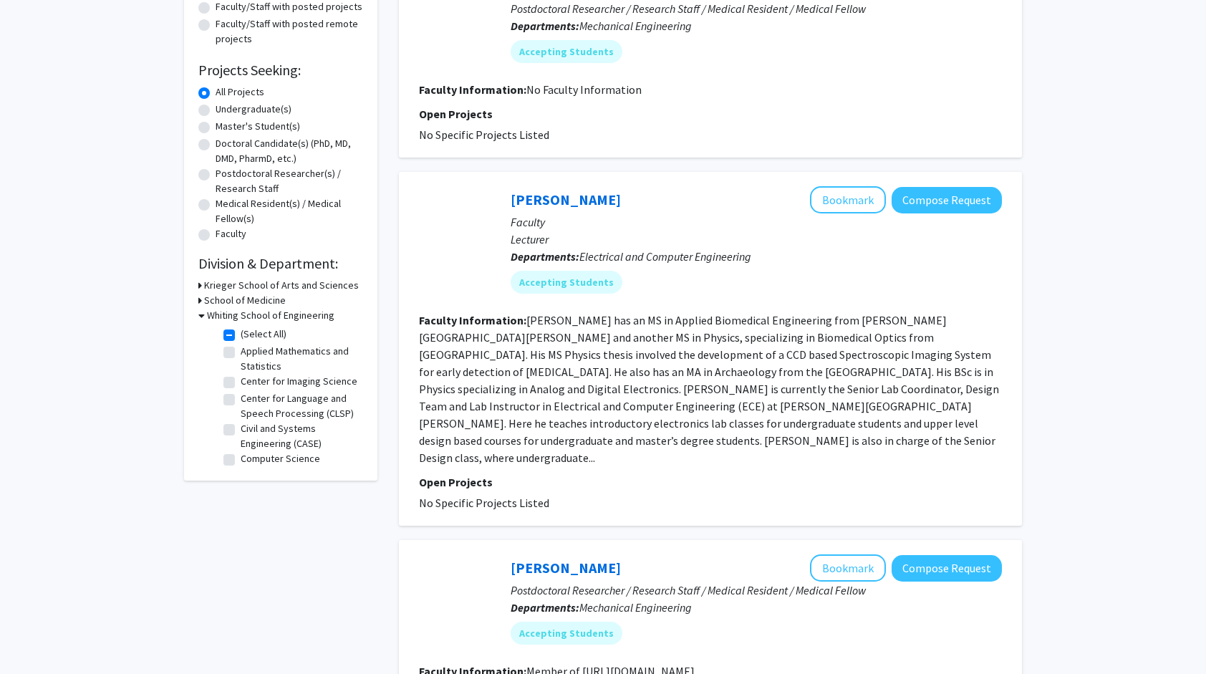
scroll to position [375, 0]
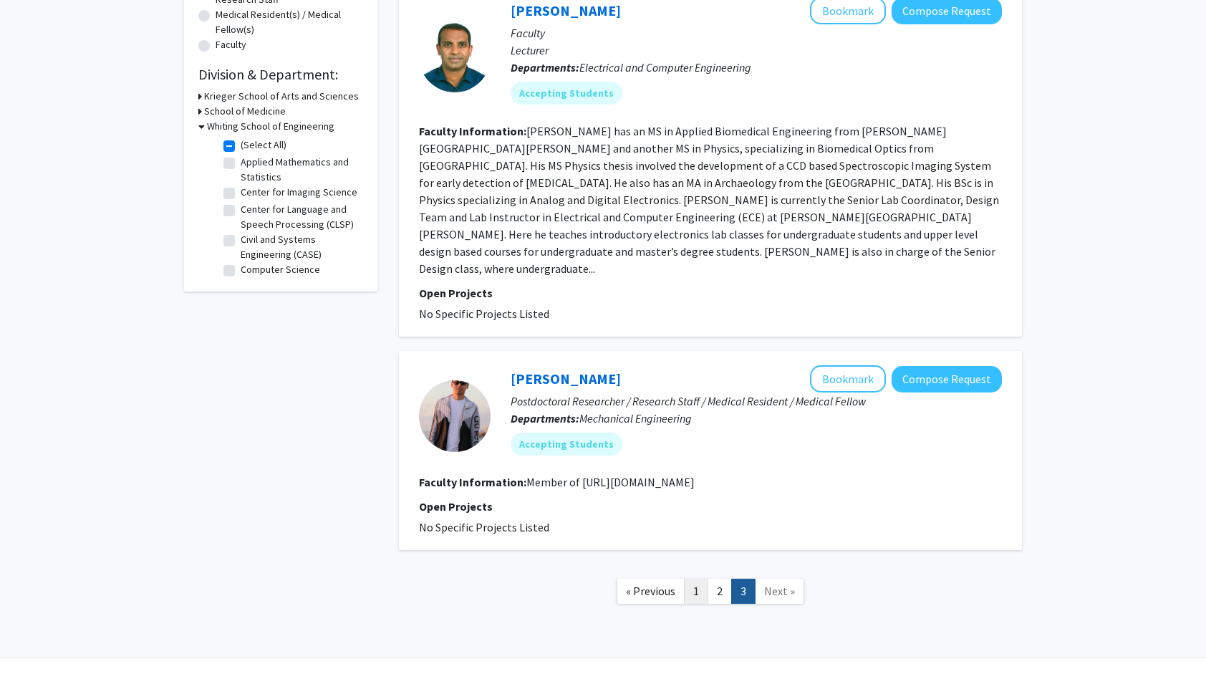
click at [692, 579] on link "1" at bounding box center [696, 591] width 24 height 25
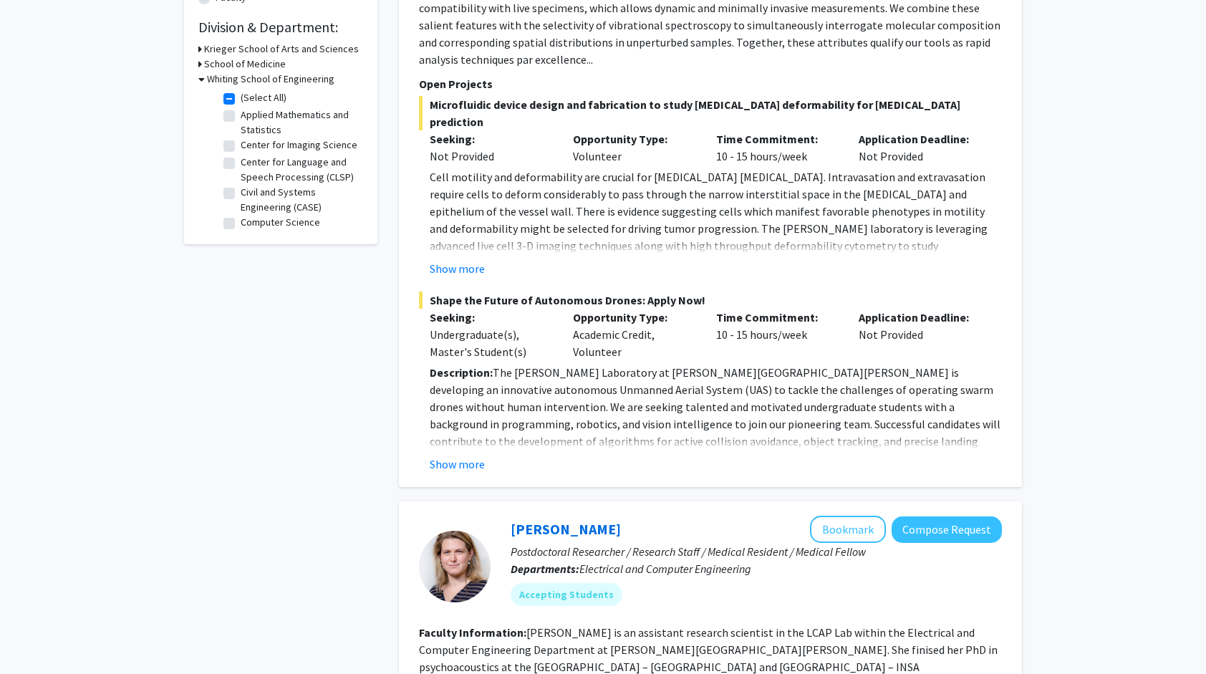
scroll to position [428, 0]
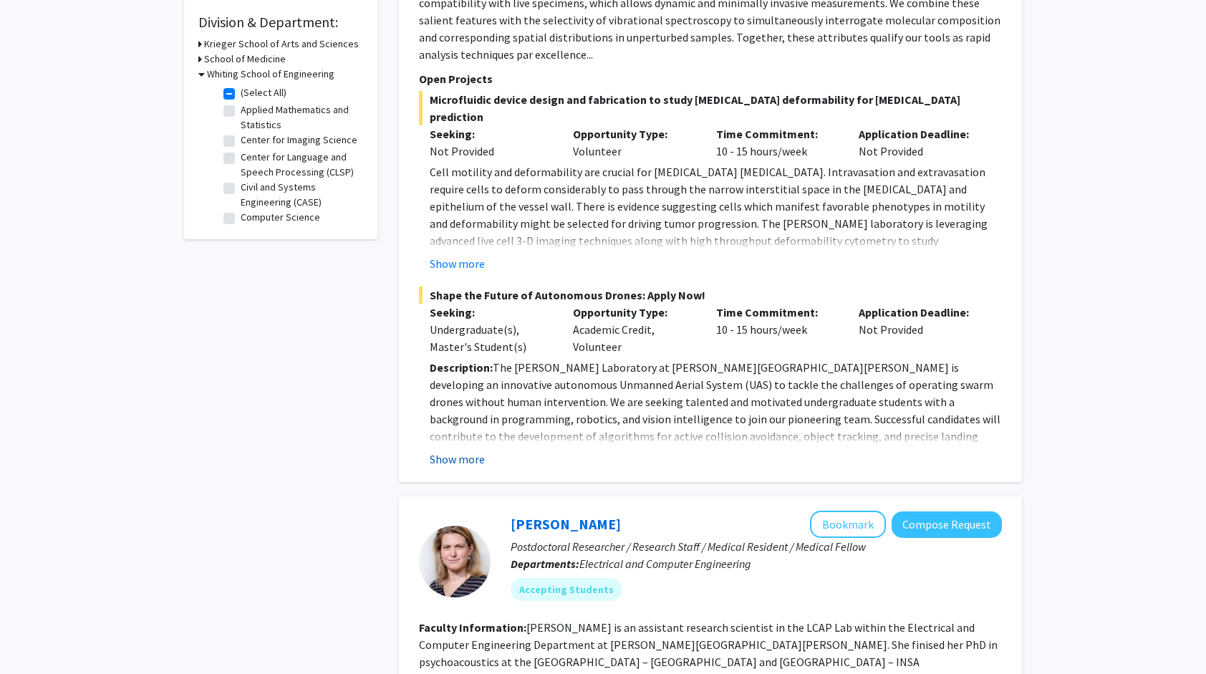
click at [481, 451] on button "Show more" at bounding box center [457, 459] width 55 height 17
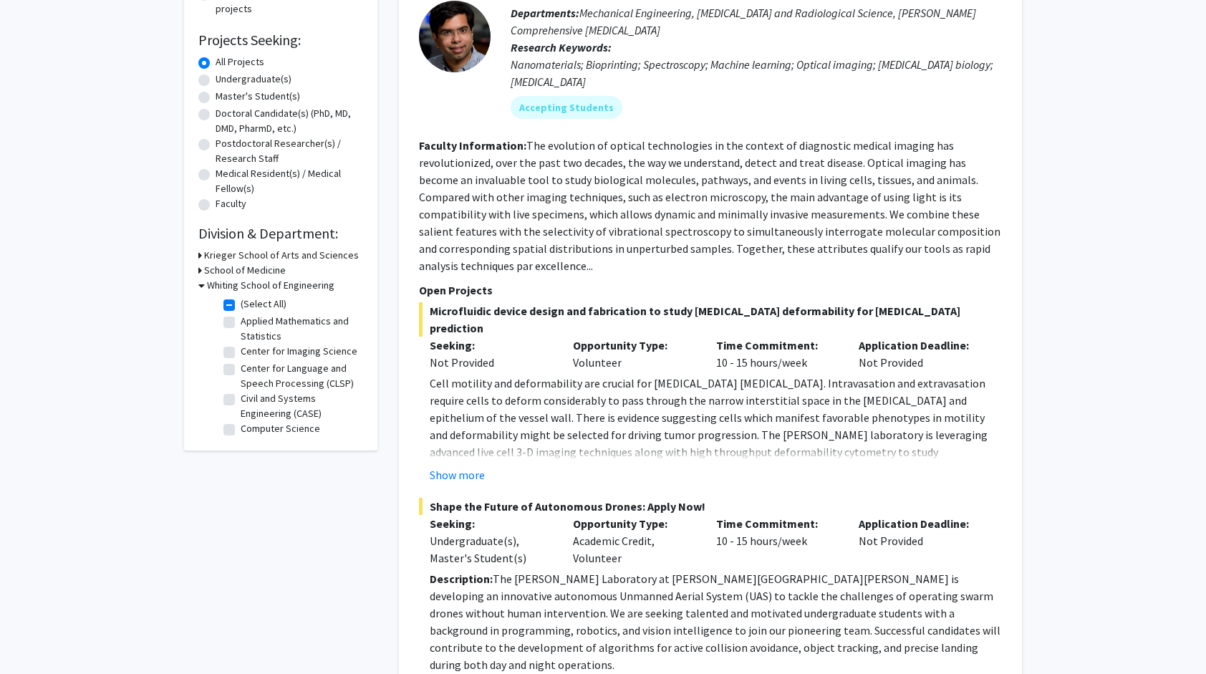
scroll to position [290, 0]
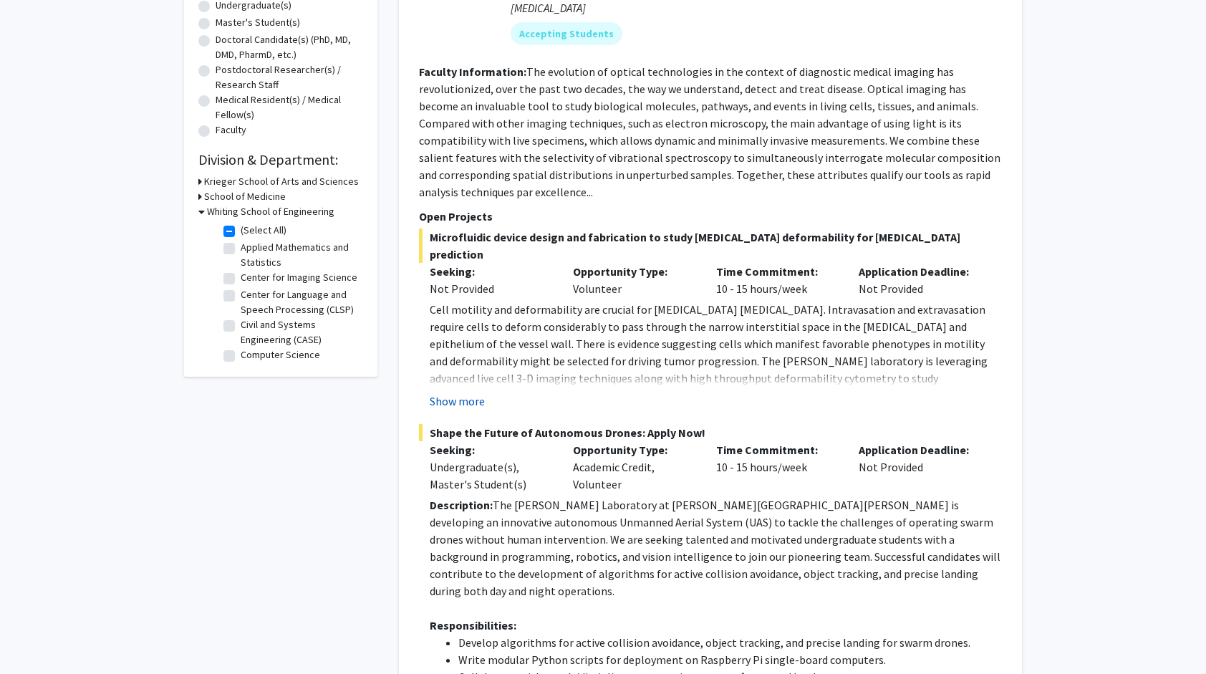
click at [451, 393] on button "Show more" at bounding box center [457, 401] width 55 height 17
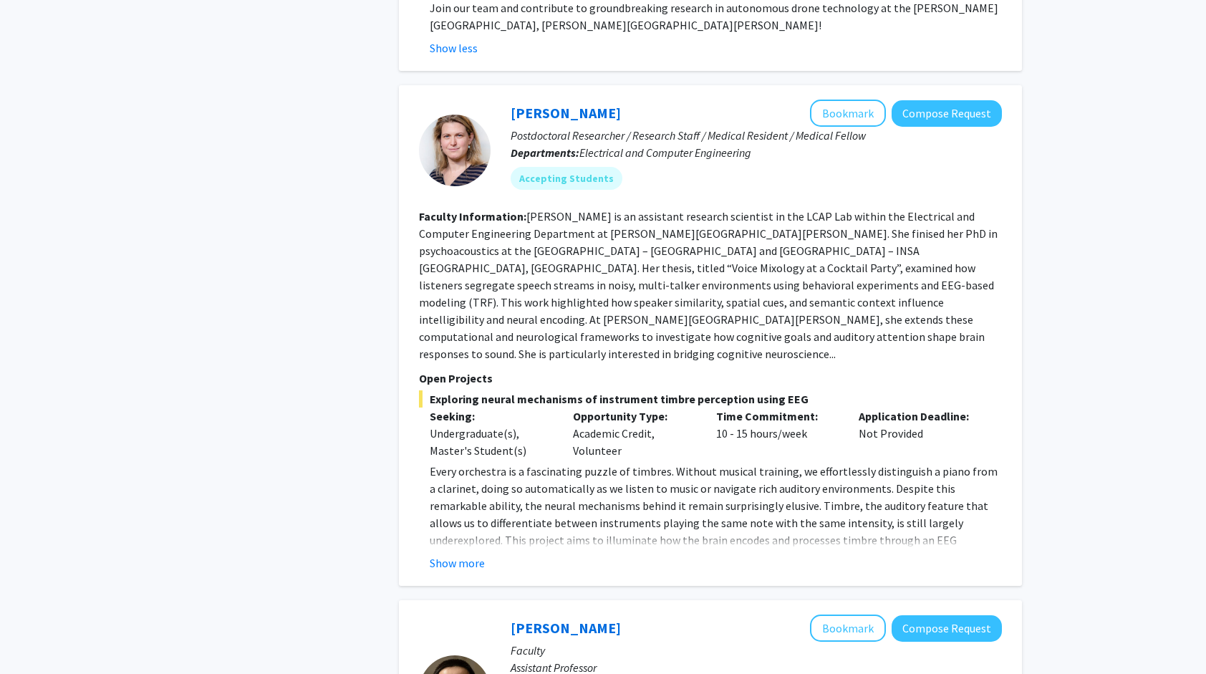
scroll to position [1480, 0]
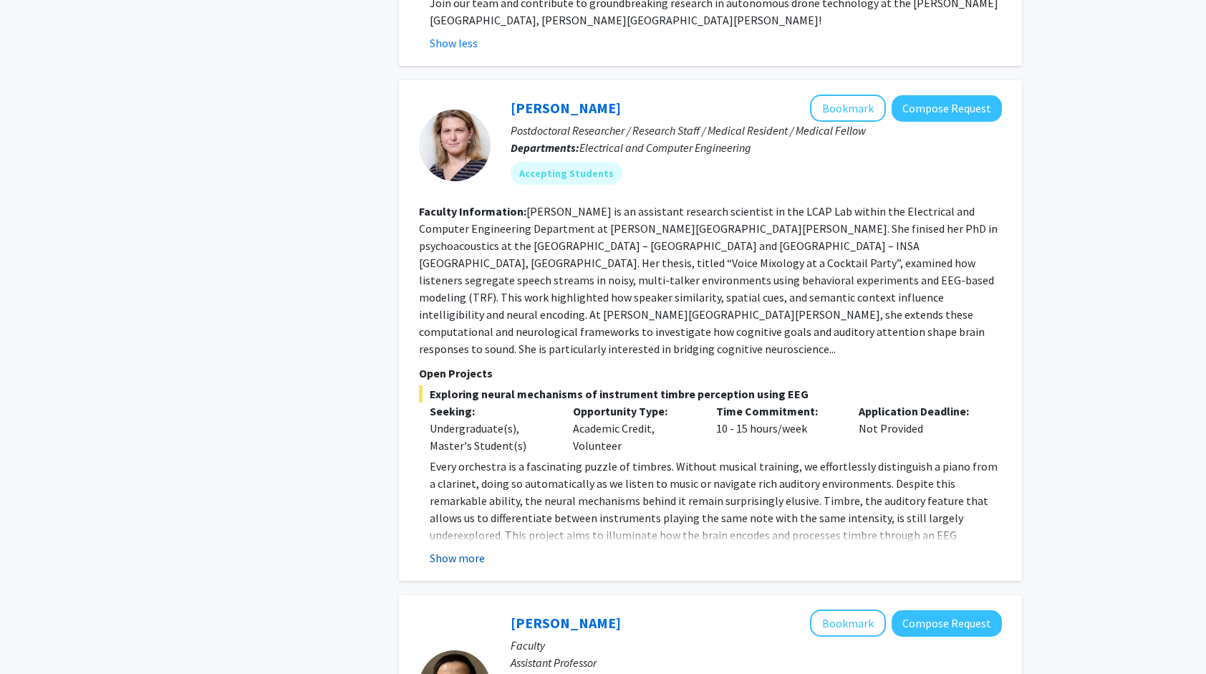
click at [468, 549] on button "Show more" at bounding box center [457, 557] width 55 height 17
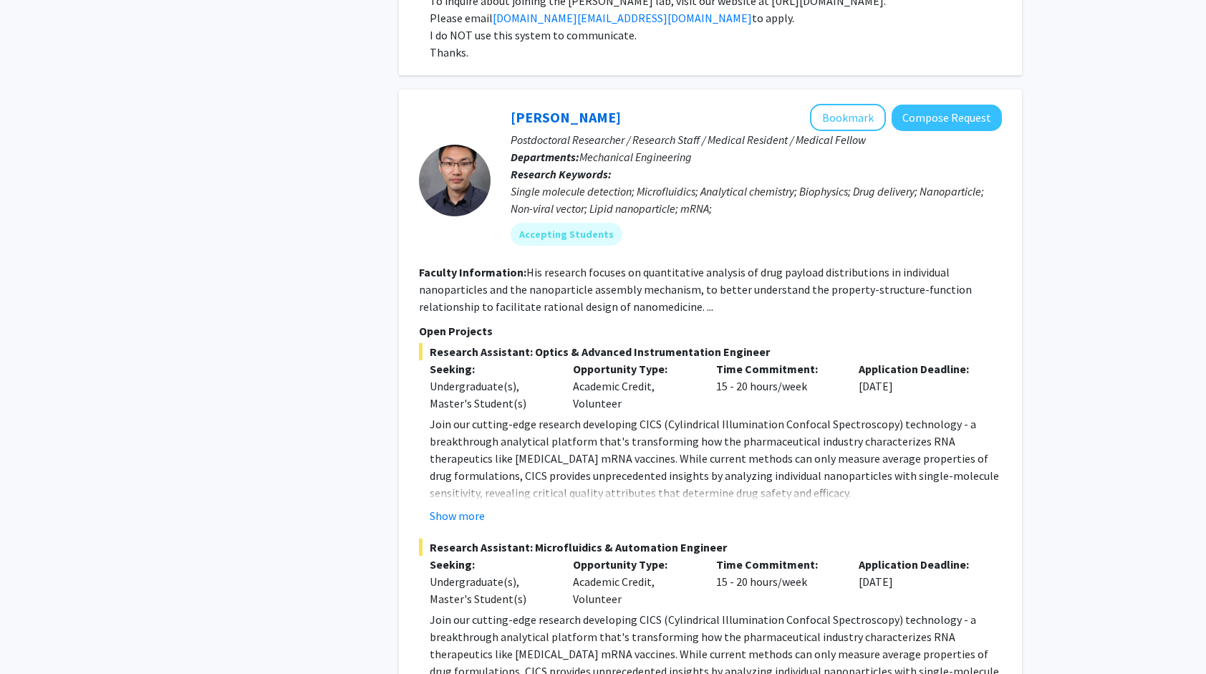
scroll to position [2943, 0]
click at [472, 506] on button "Show more" at bounding box center [457, 514] width 55 height 17
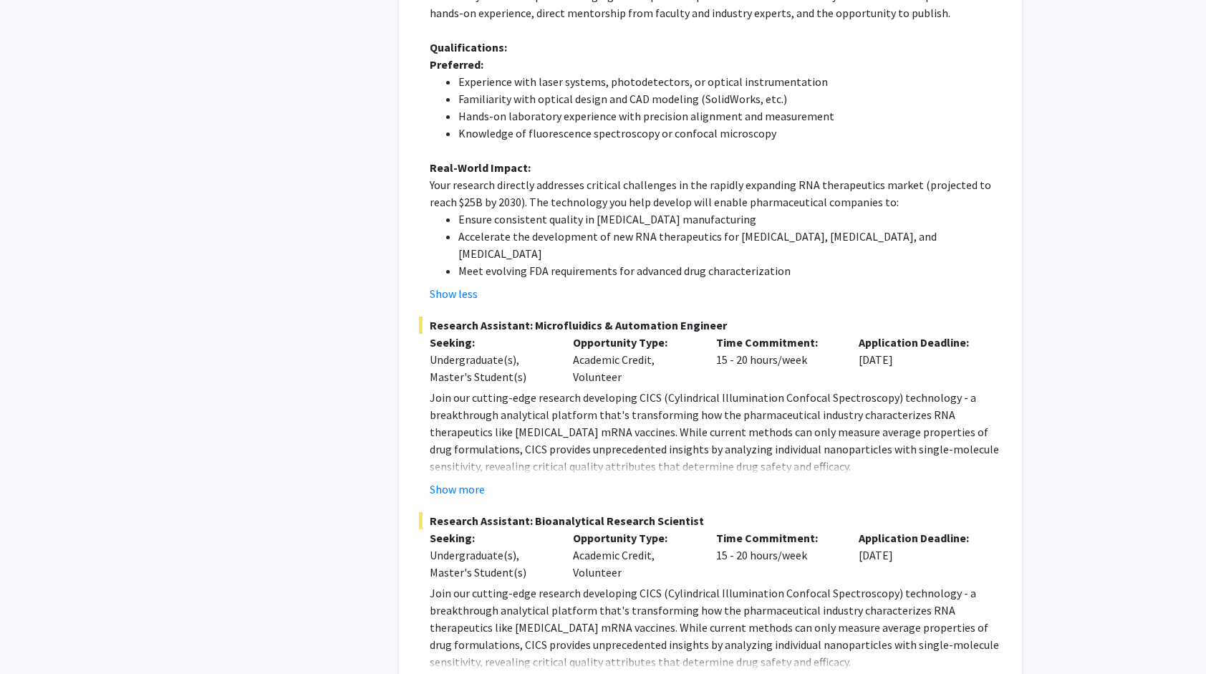
scroll to position [3646, 0]
click at [434, 480] on button "Show more" at bounding box center [457, 488] width 55 height 17
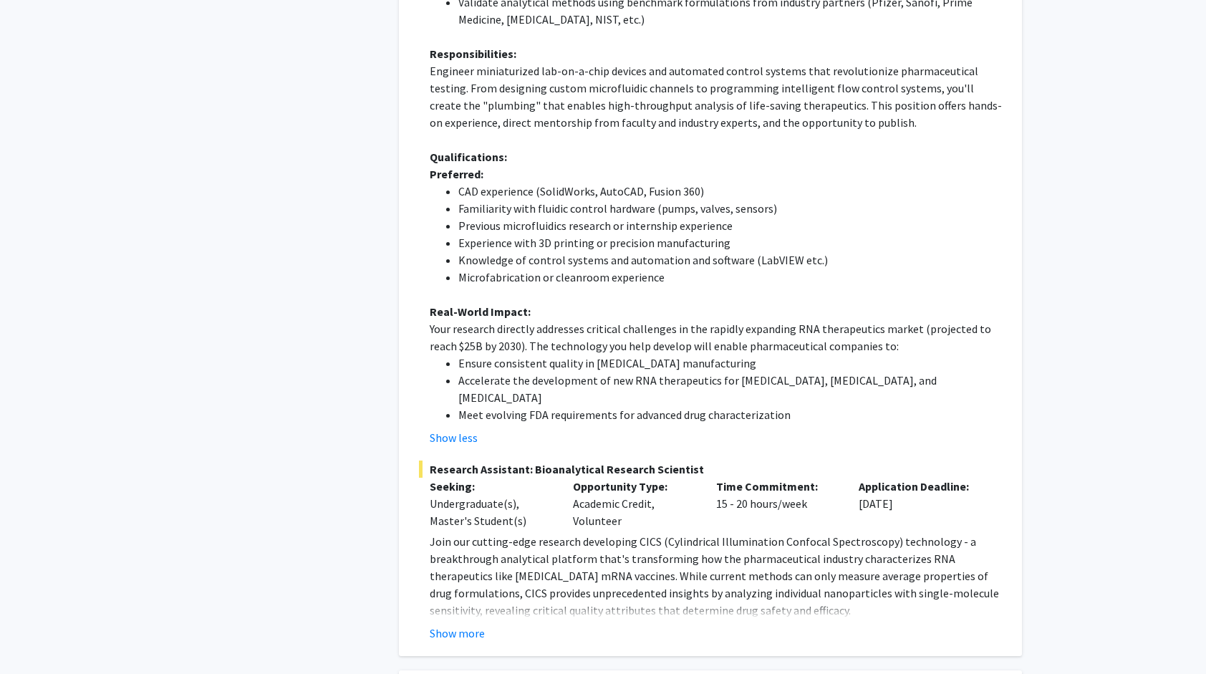
scroll to position [4217, 0]
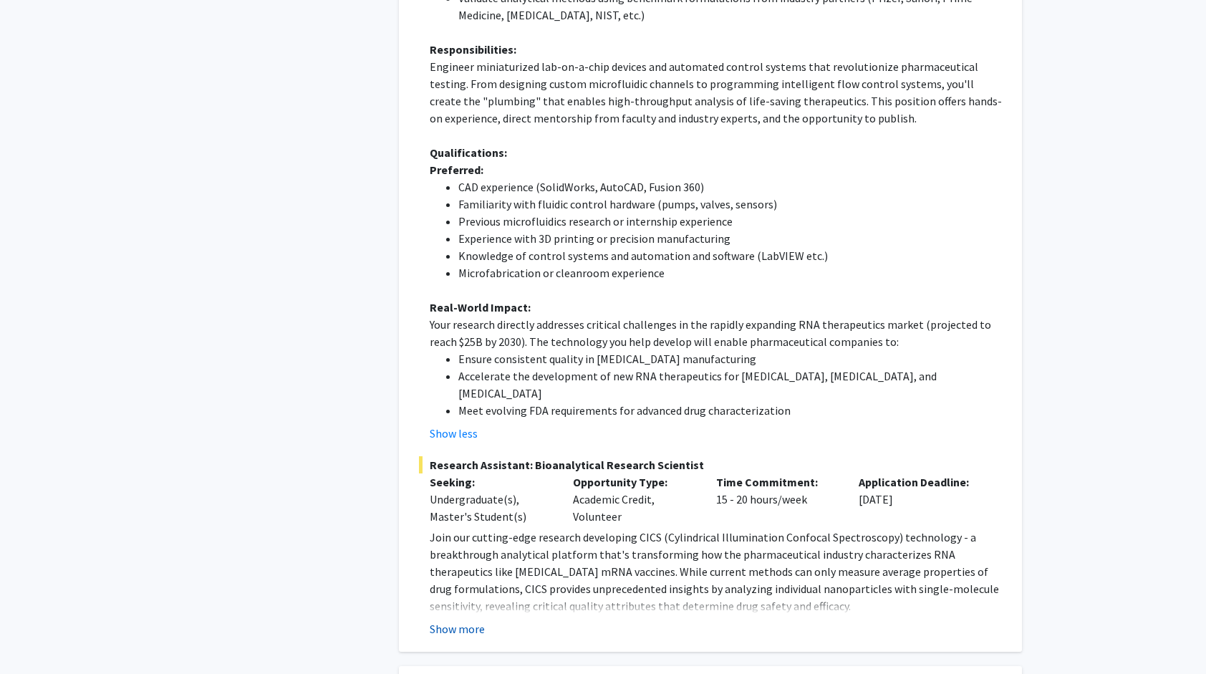
click at [456, 620] on button "Show more" at bounding box center [457, 628] width 55 height 17
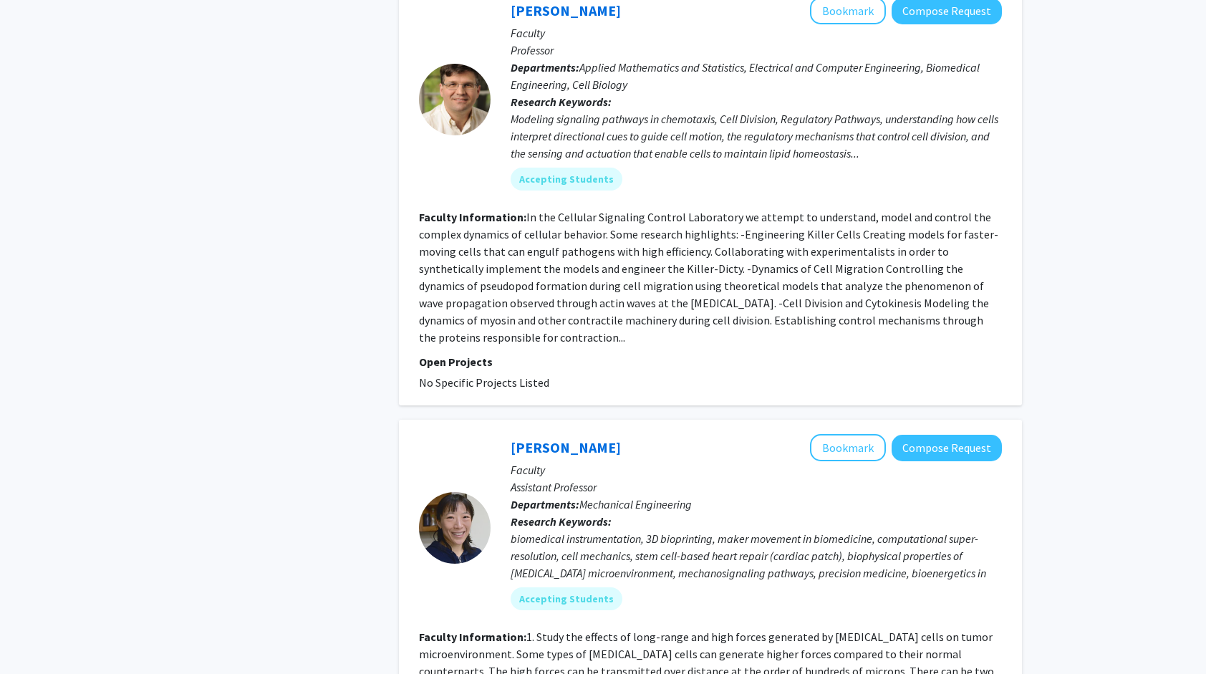
scroll to position [5893, 0]
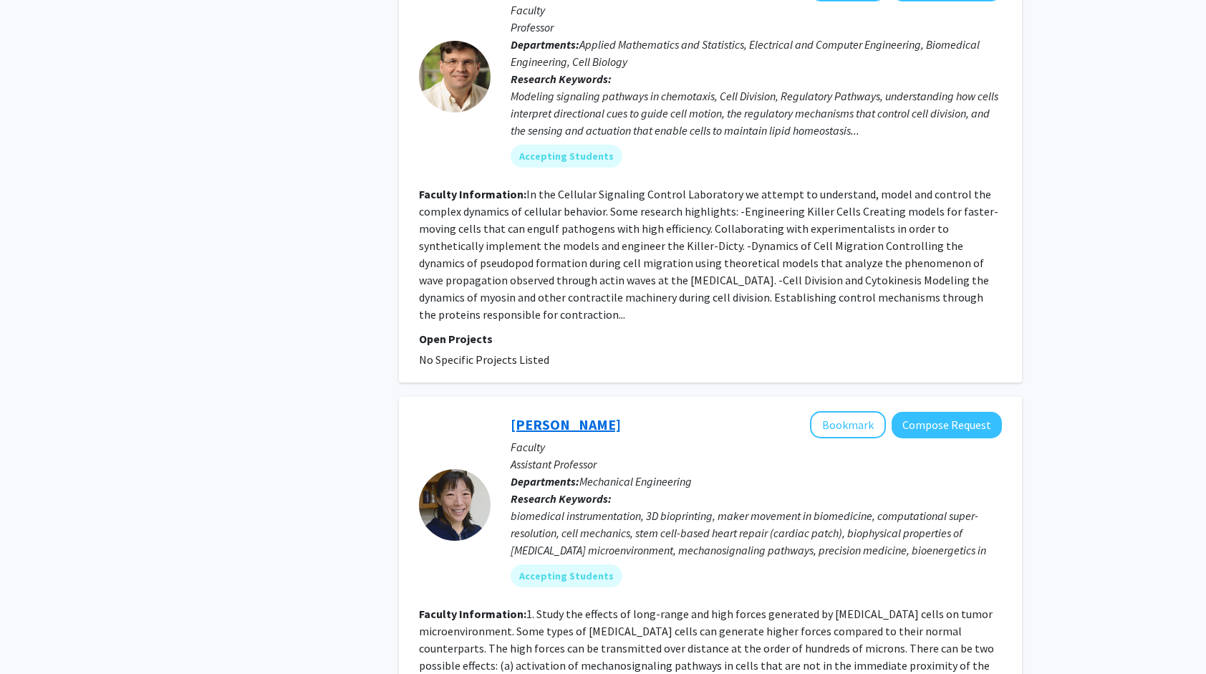
click at [532, 415] on link "Yun Chen" at bounding box center [566, 424] width 110 height 18
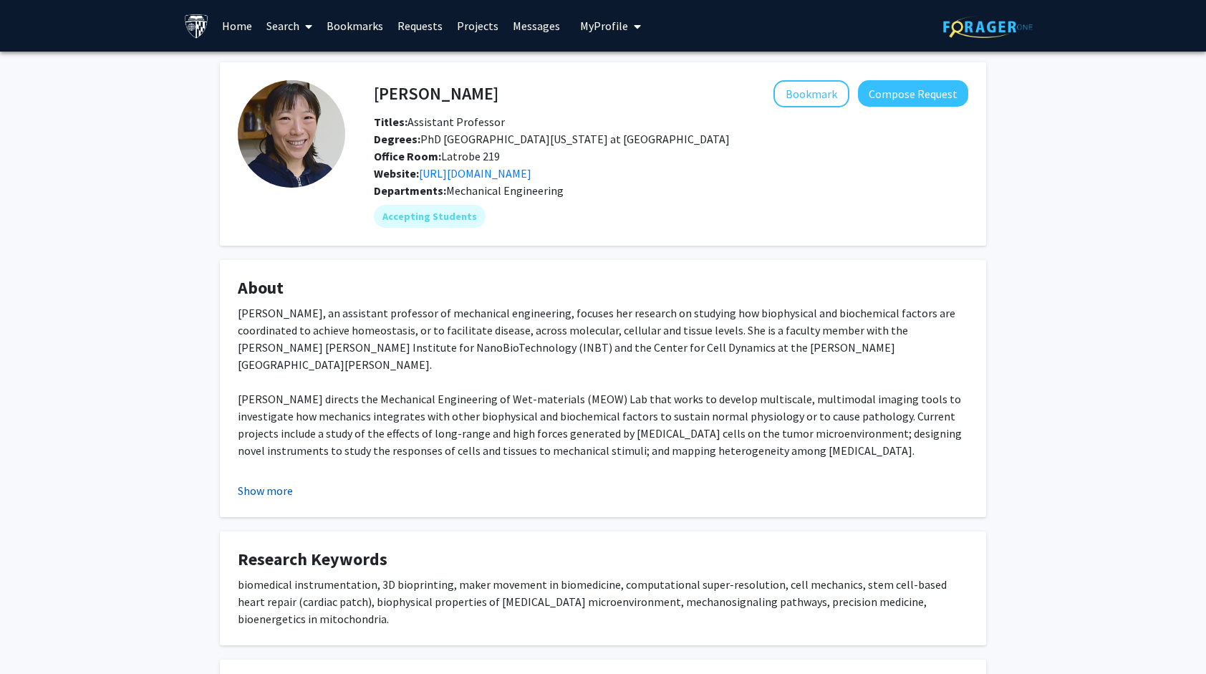
click at [242, 490] on button "Show more" at bounding box center [265, 490] width 55 height 17
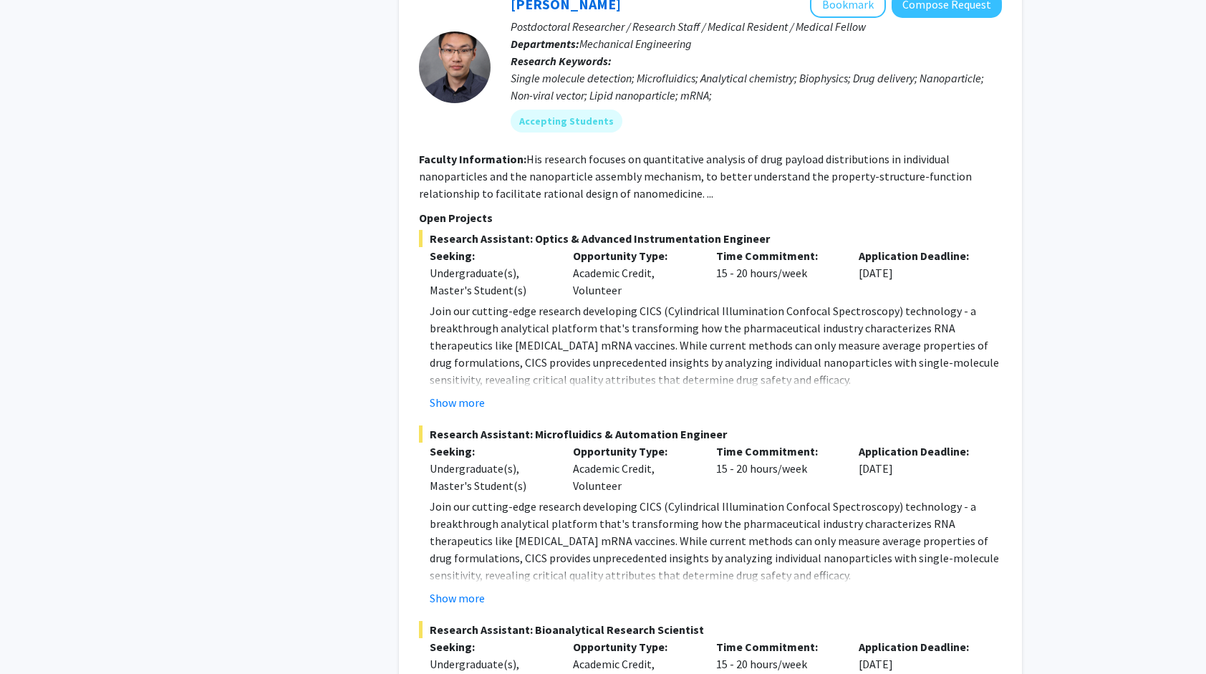
scroll to position [1969, 0]
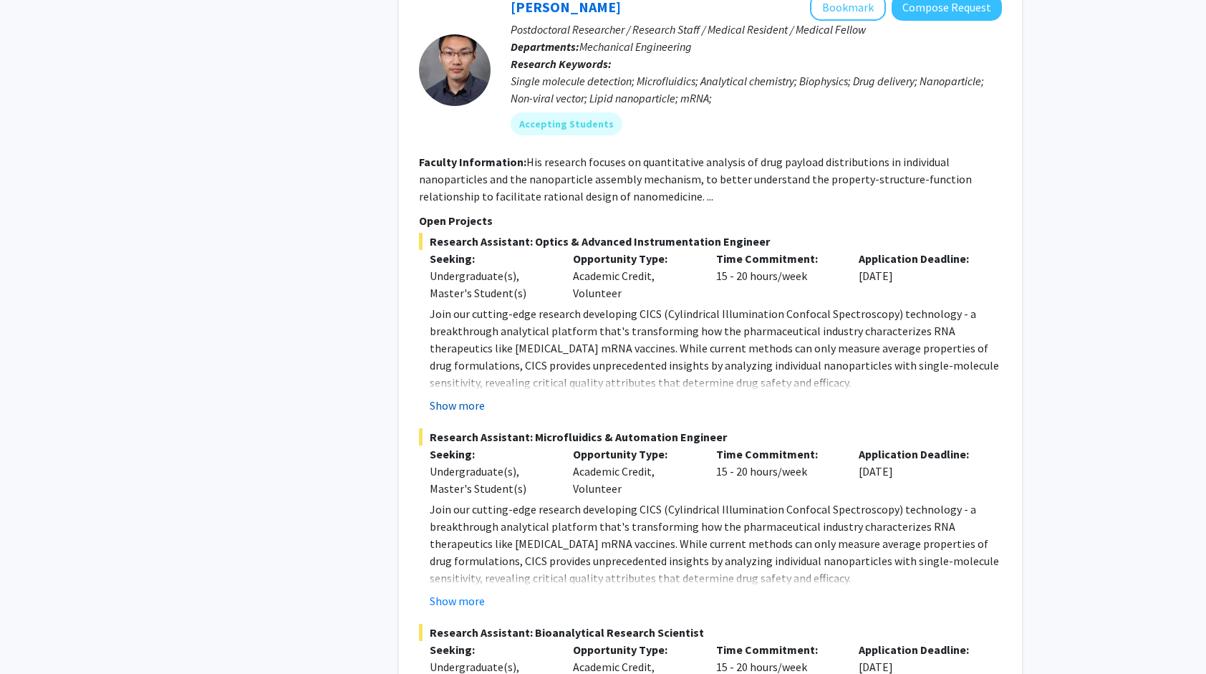
click at [445, 397] on button "Show more" at bounding box center [457, 405] width 55 height 17
